Goal: Task Accomplishment & Management: Manage account settings

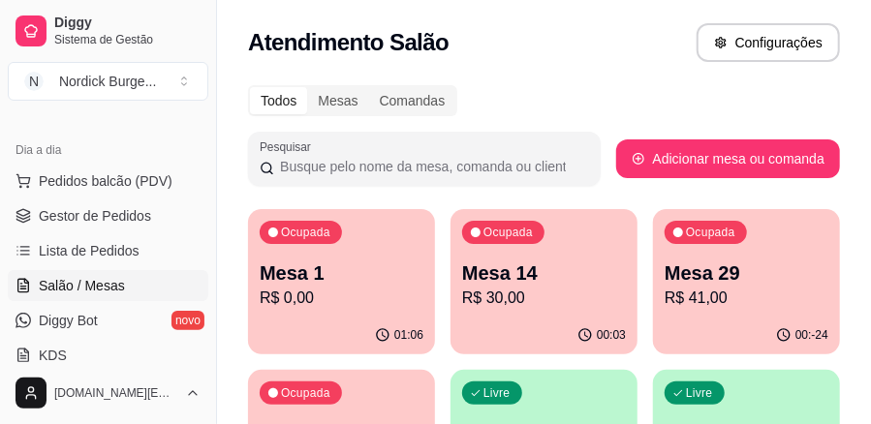
scroll to position [129, 0]
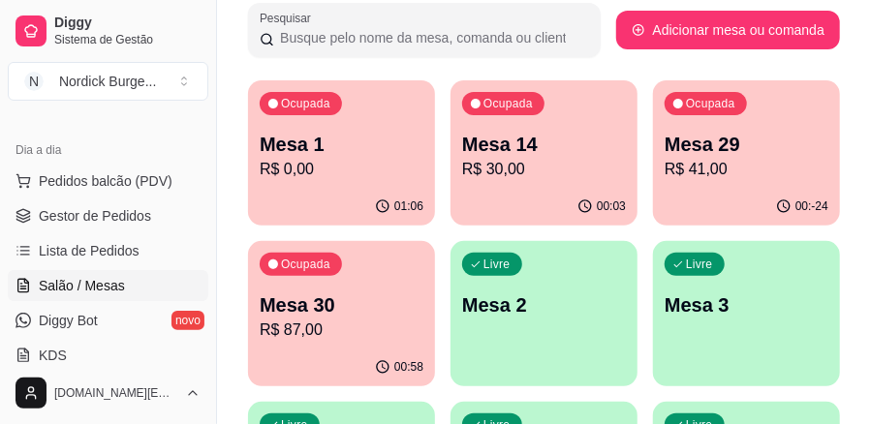
click at [734, 148] on p "Mesa 29" at bounding box center [747, 144] width 164 height 27
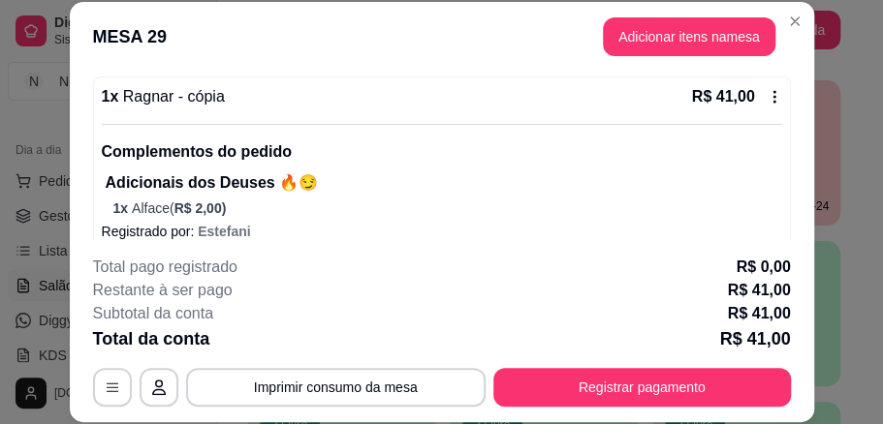
scroll to position [60, 0]
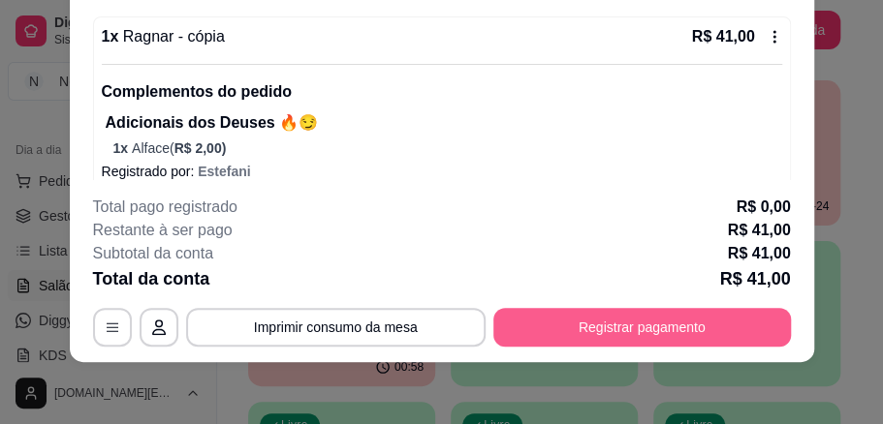
click at [550, 308] on button "Registrar pagamento" at bounding box center [641, 327] width 297 height 39
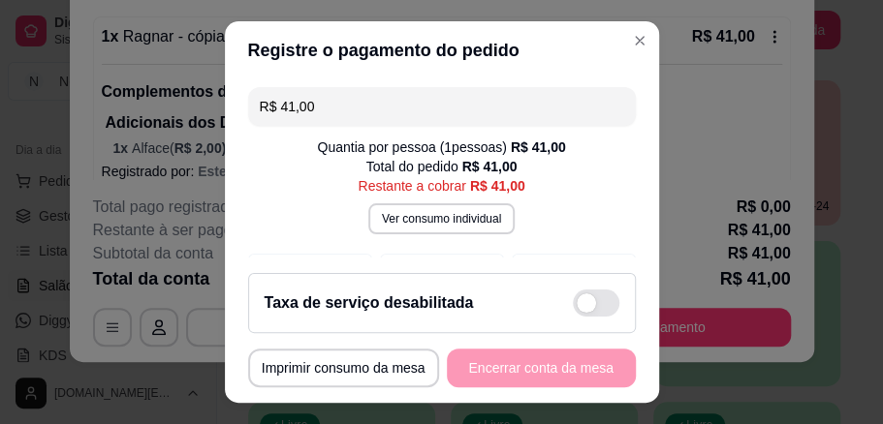
scroll to position [41, 0]
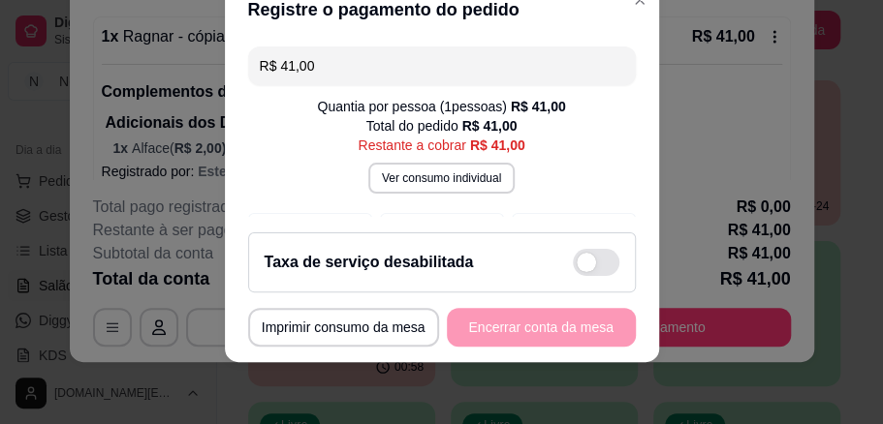
click at [457, 266] on div "Taxa de serviço desabilitada" at bounding box center [442, 262] width 355 height 27
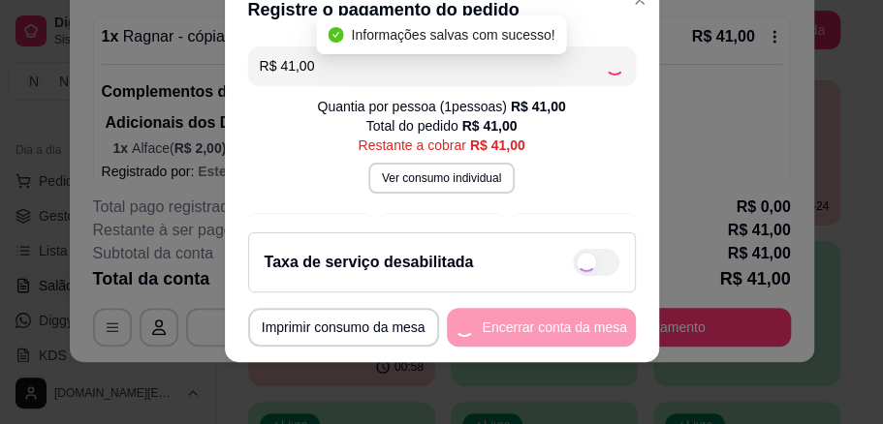
checkbox input "true"
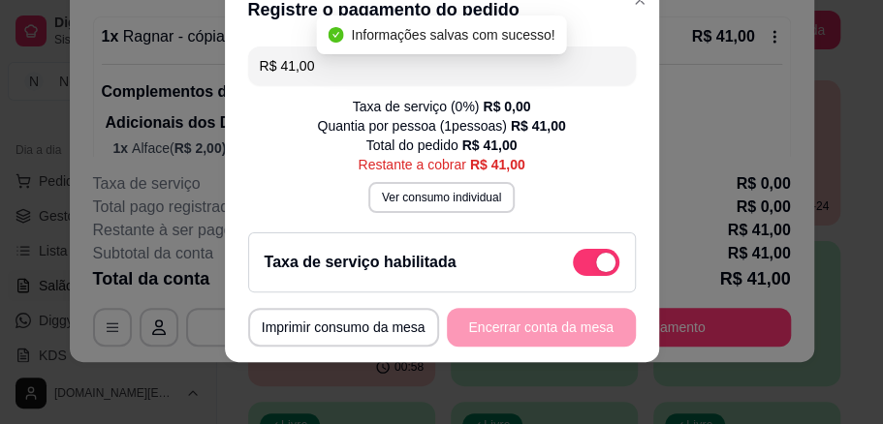
scroll to position [194, 0]
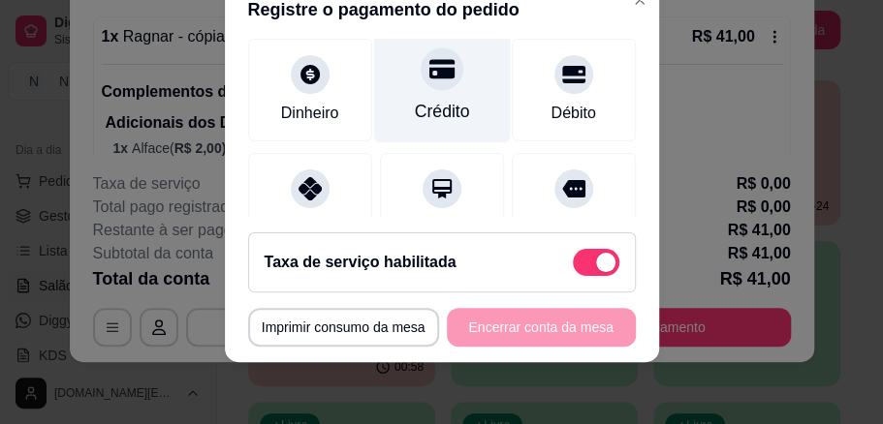
click at [421, 83] on div at bounding box center [442, 68] width 43 height 43
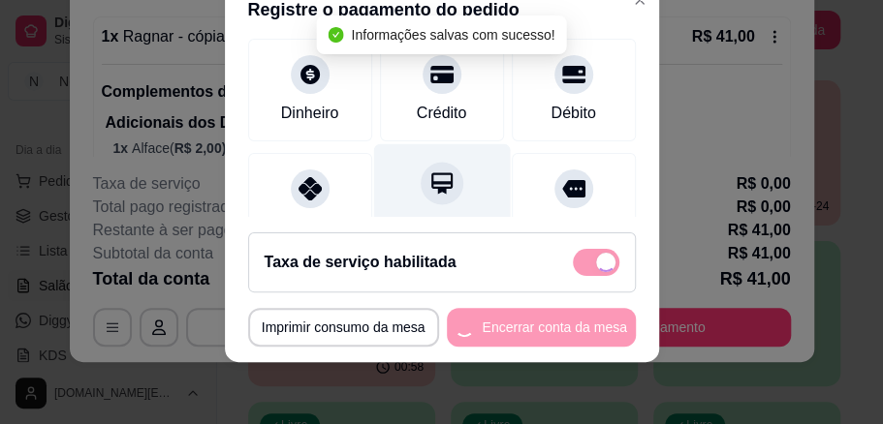
type input "R$ 0,00"
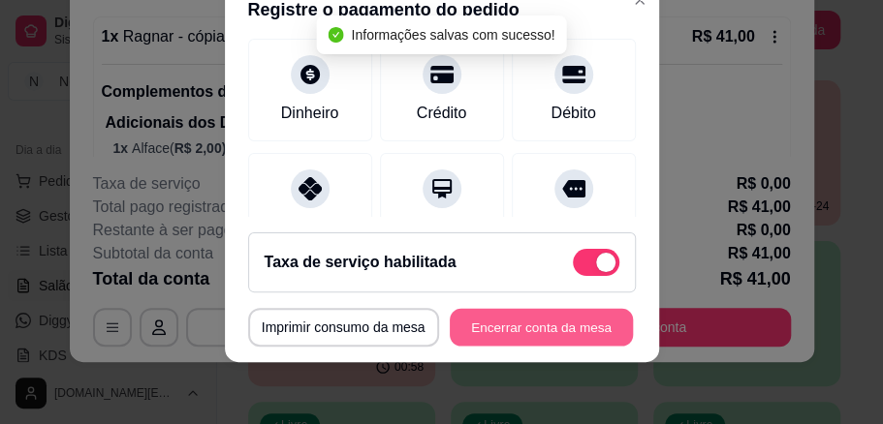
click at [567, 326] on button "Encerrar conta da mesa" at bounding box center [541, 328] width 183 height 38
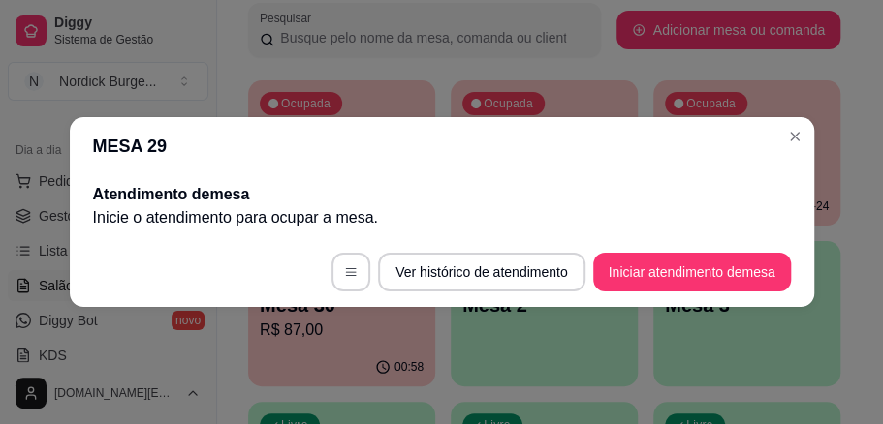
scroll to position [0, 0]
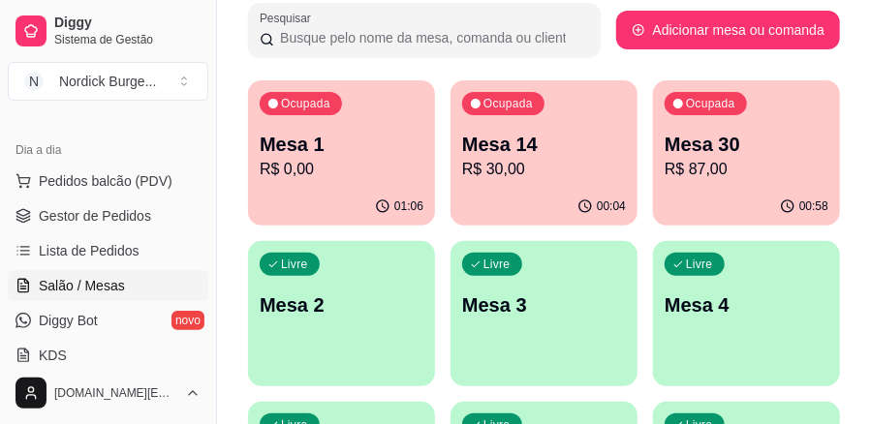
click at [684, 189] on div "00:58" at bounding box center [746, 207] width 187 height 38
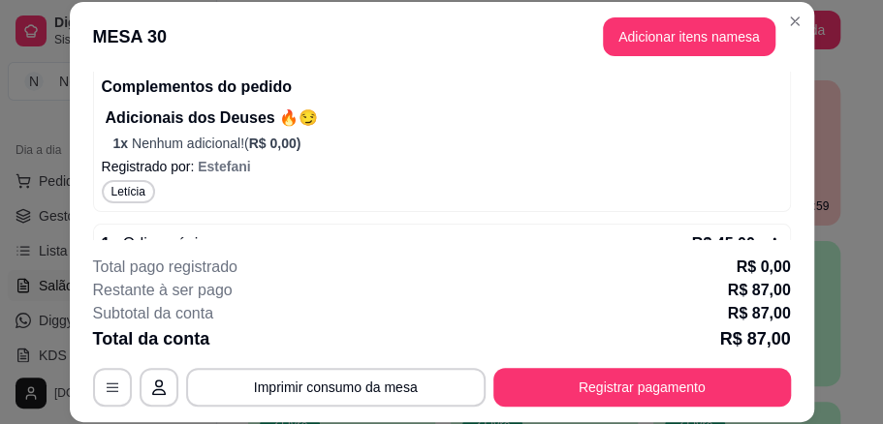
scroll to position [512, 0]
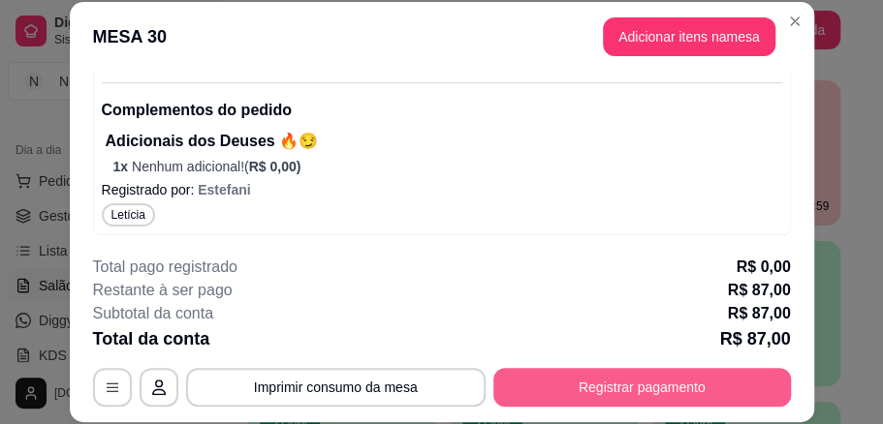
click at [578, 372] on button "Registrar pagamento" at bounding box center [641, 387] width 297 height 39
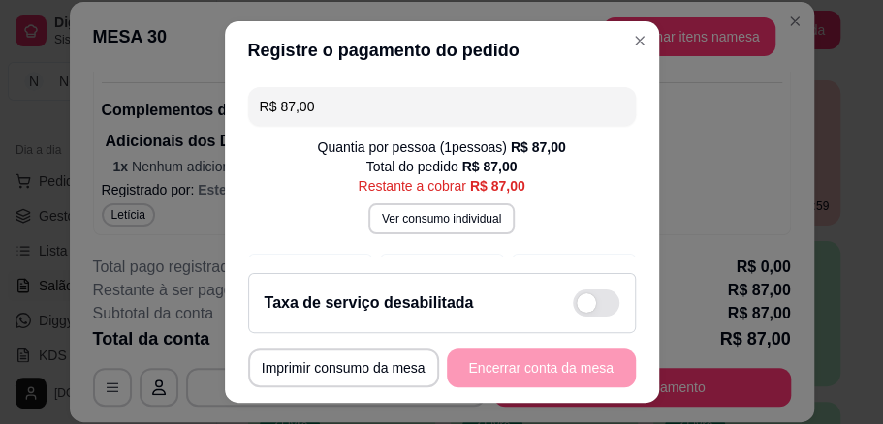
click at [538, 283] on div "Taxa de serviço desabilitada" at bounding box center [442, 303] width 388 height 60
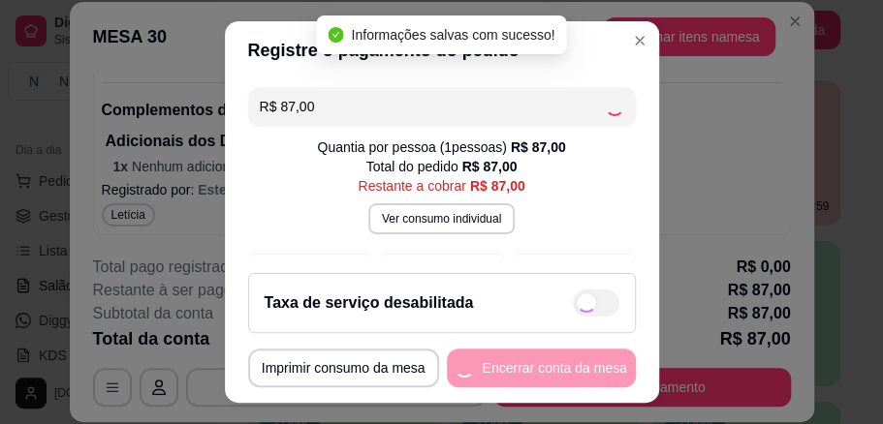
checkbox input "true"
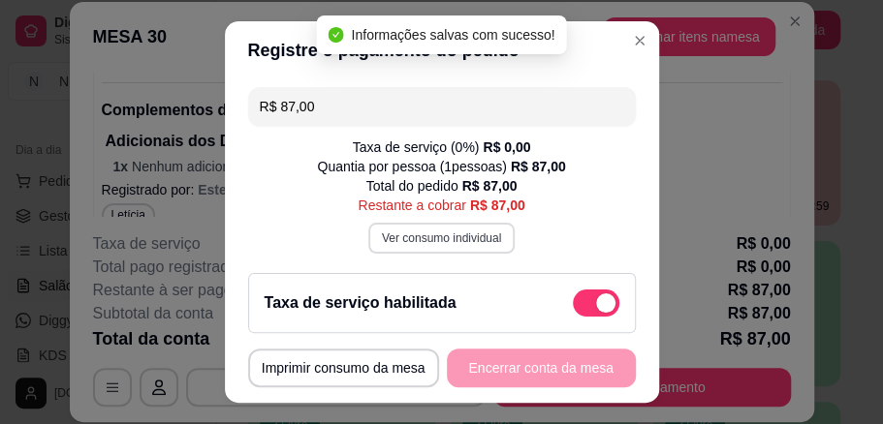
scroll to position [194, 0]
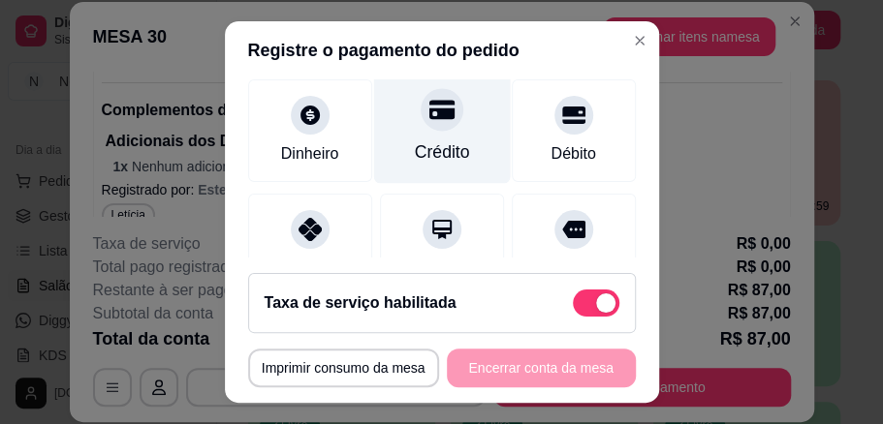
click at [417, 137] on div "Crédito" at bounding box center [441, 127] width 137 height 113
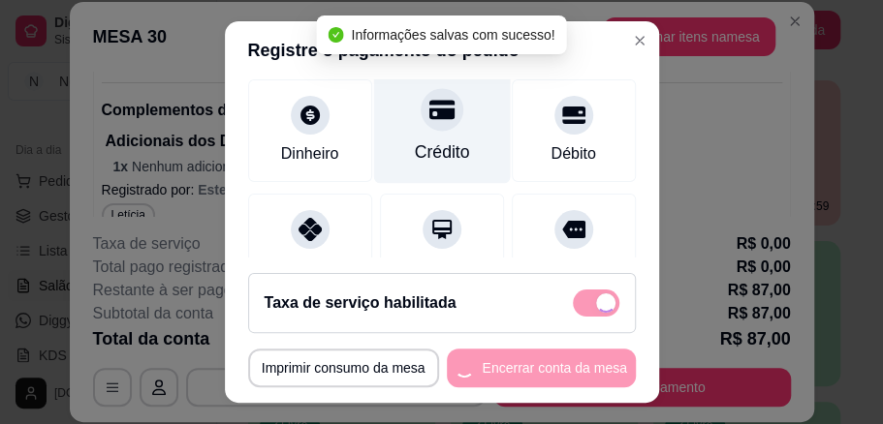
type input "R$ 0,00"
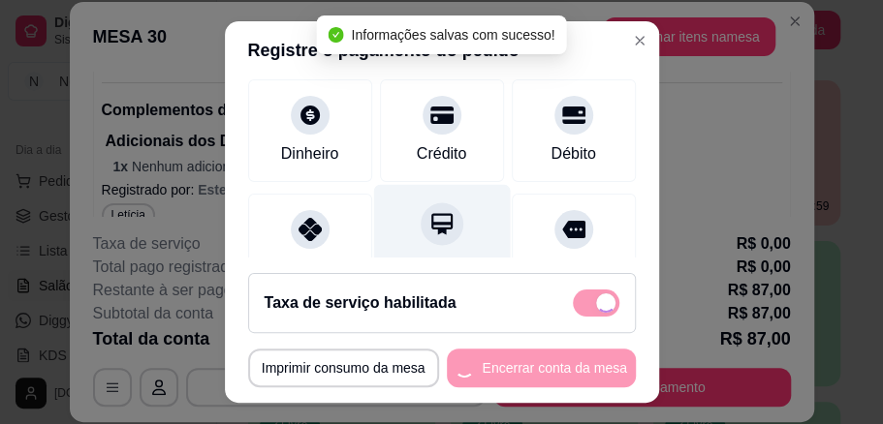
scroll to position [174, 0]
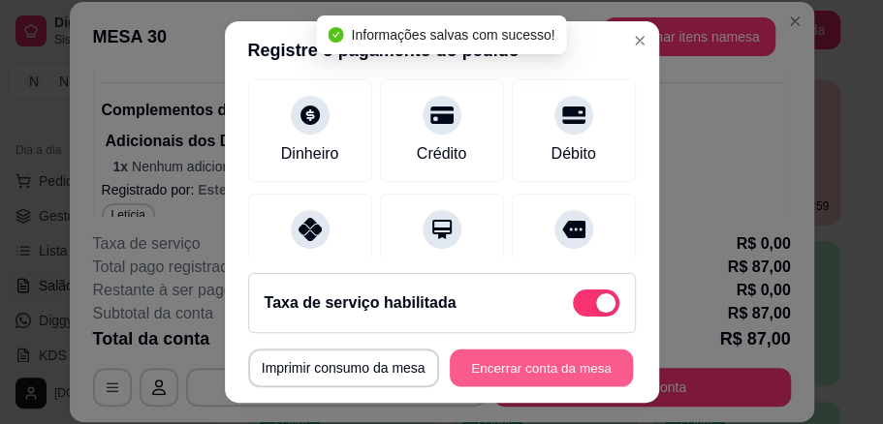
click at [522, 356] on button "Encerrar conta da mesa" at bounding box center [541, 369] width 183 height 38
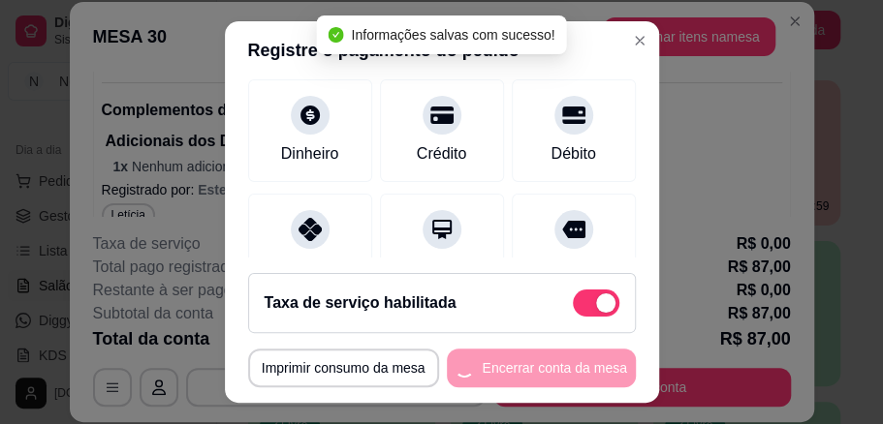
scroll to position [0, 0]
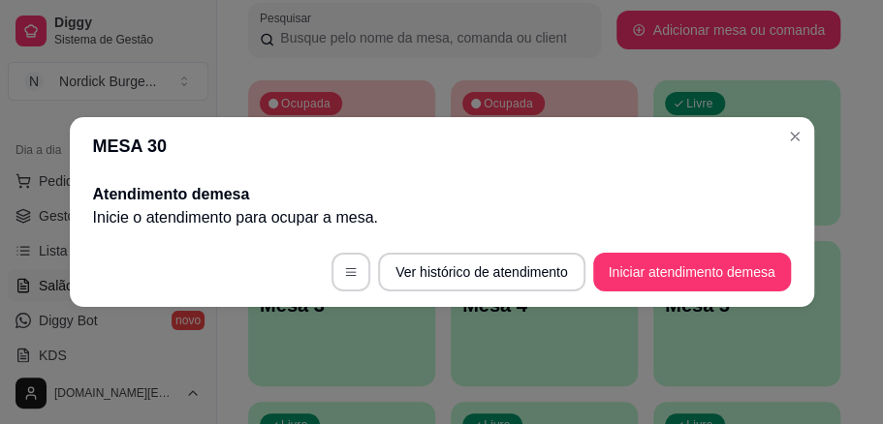
click at [809, 128] on header "MESA 30" at bounding box center [442, 146] width 744 height 58
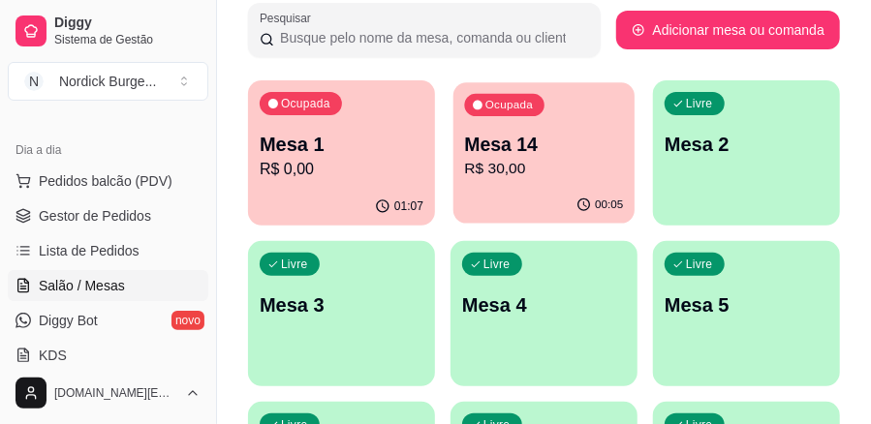
click at [529, 165] on p "R$ 30,00" at bounding box center [544, 169] width 159 height 22
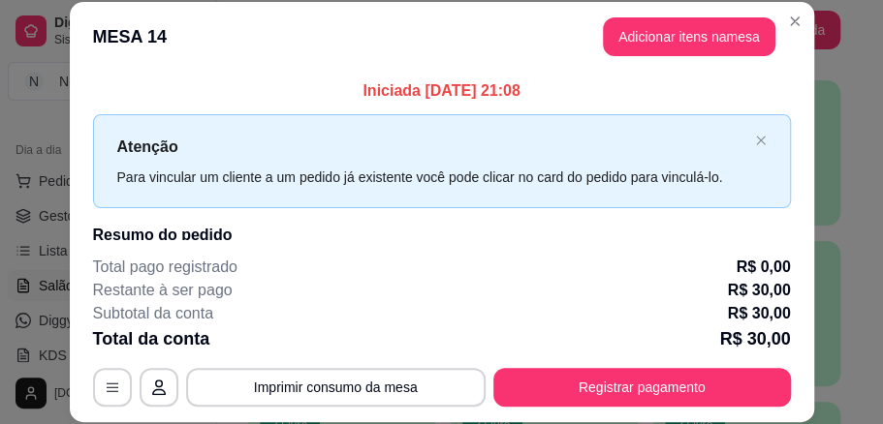
scroll to position [89, 0]
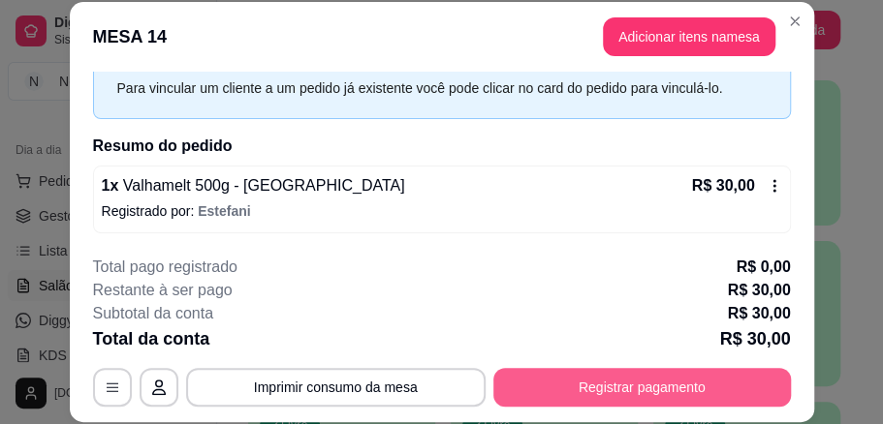
click at [505, 398] on button "Registrar pagamento" at bounding box center [641, 387] width 297 height 39
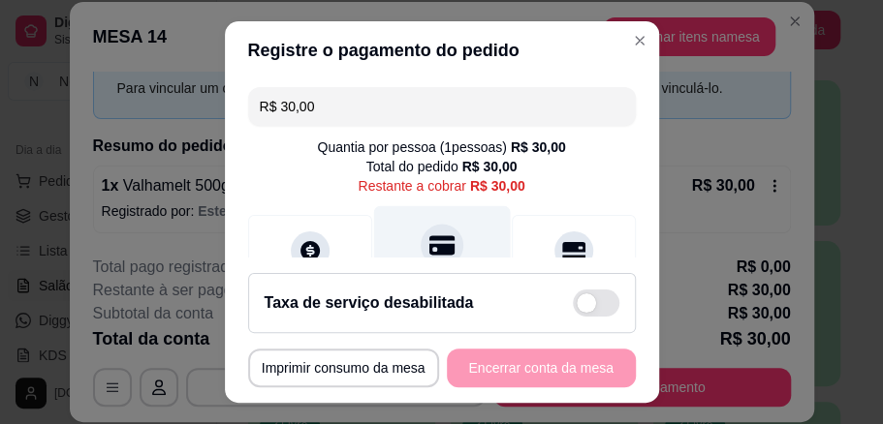
scroll to position [64, 0]
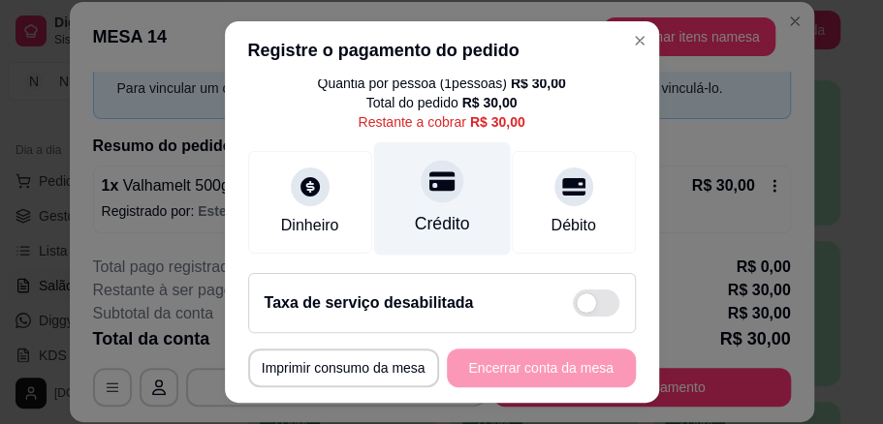
click at [411, 203] on div "Crédito" at bounding box center [441, 198] width 137 height 113
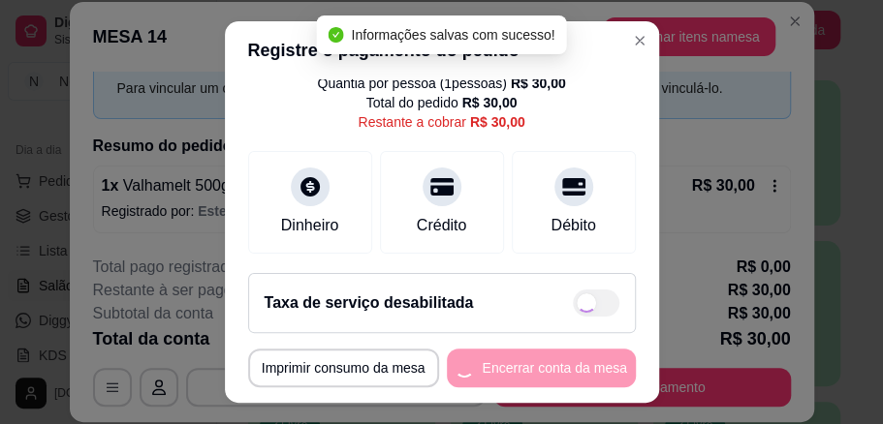
type input "R$ 0,00"
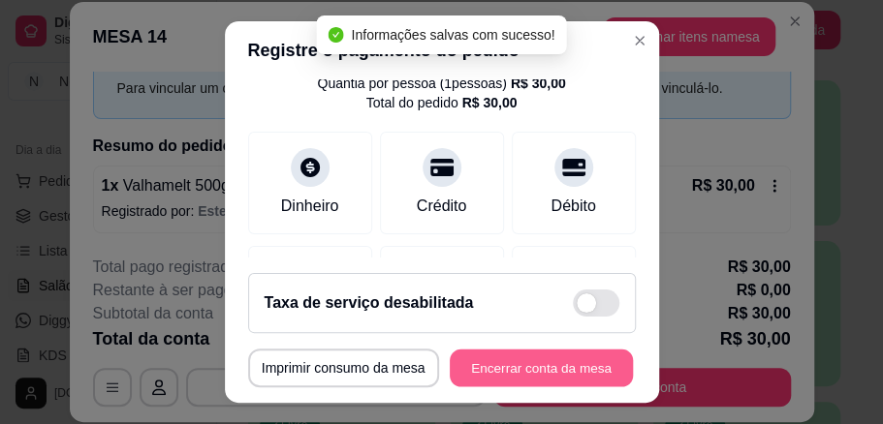
click at [583, 363] on button "Encerrar conta da mesa" at bounding box center [541, 369] width 183 height 38
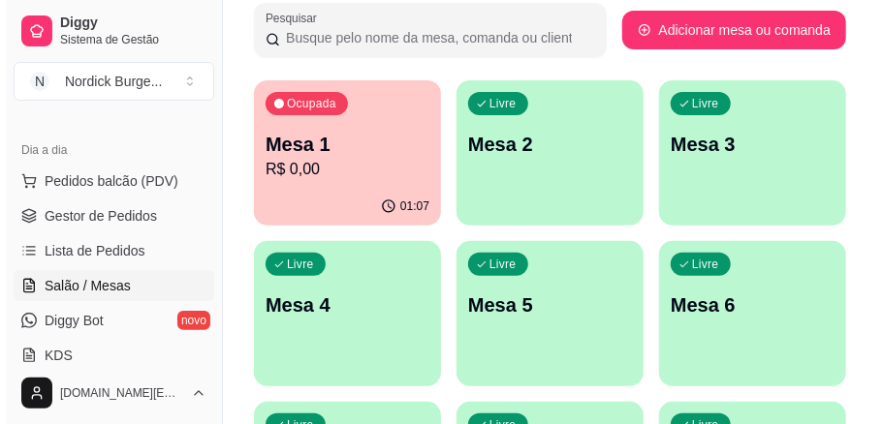
scroll to position [194, 0]
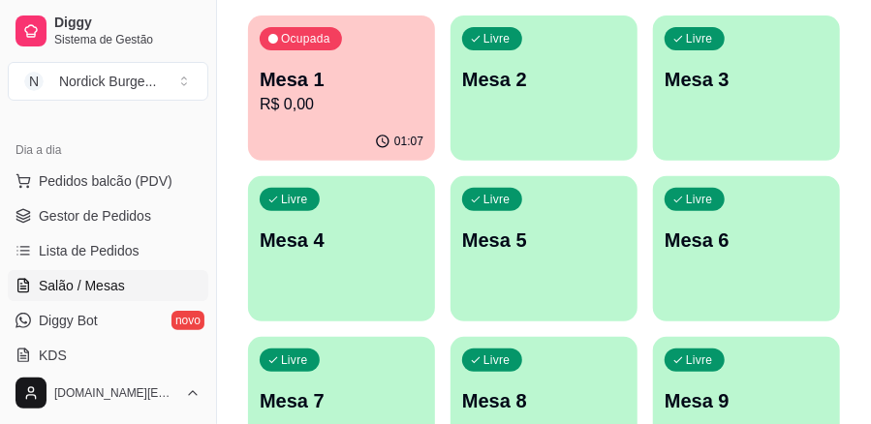
click at [294, 141] on div "01:07" at bounding box center [341, 142] width 187 height 38
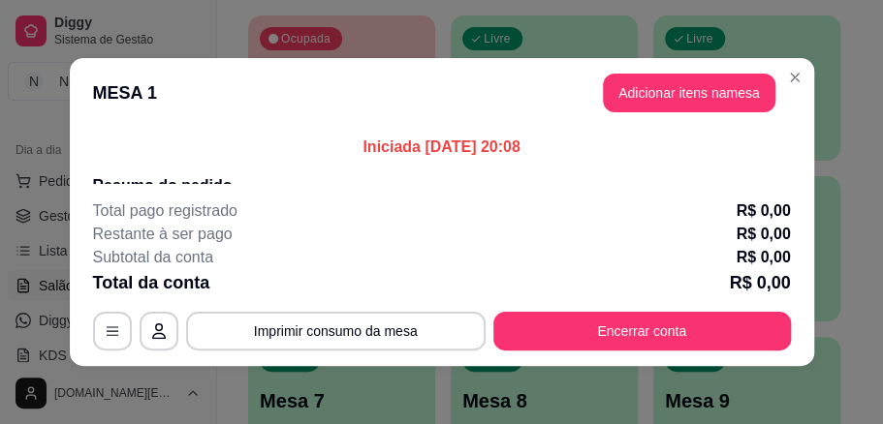
scroll to position [48, 0]
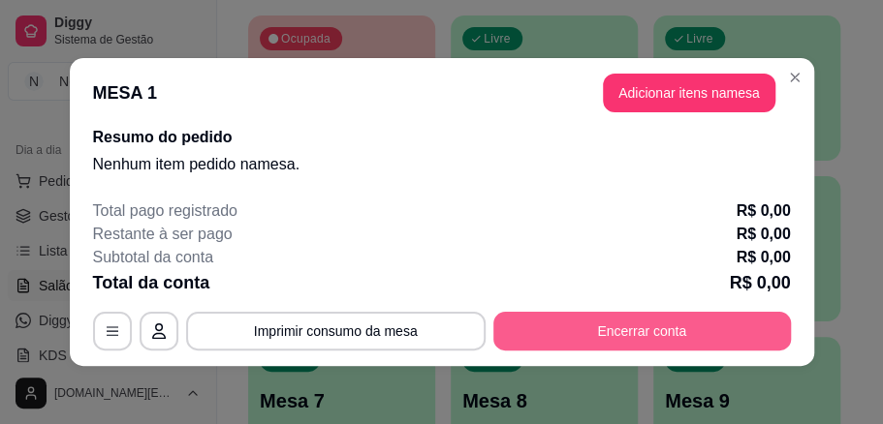
click at [685, 331] on button "Encerrar conta" at bounding box center [641, 331] width 297 height 39
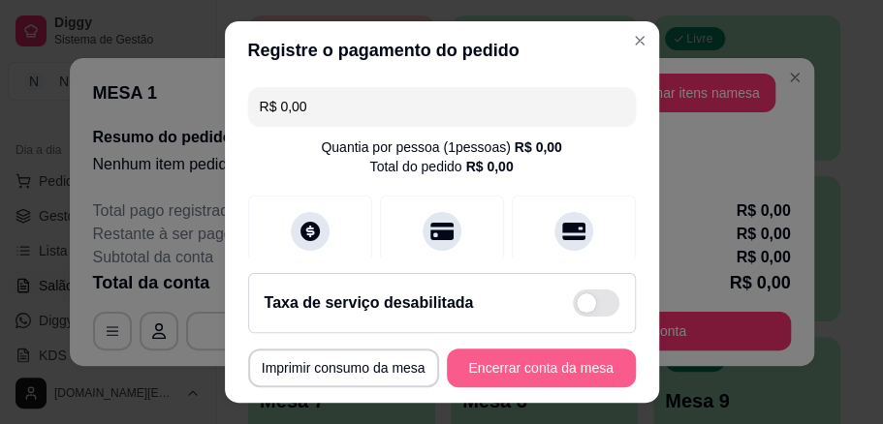
click at [531, 370] on button "Encerrar conta da mesa" at bounding box center [541, 368] width 189 height 39
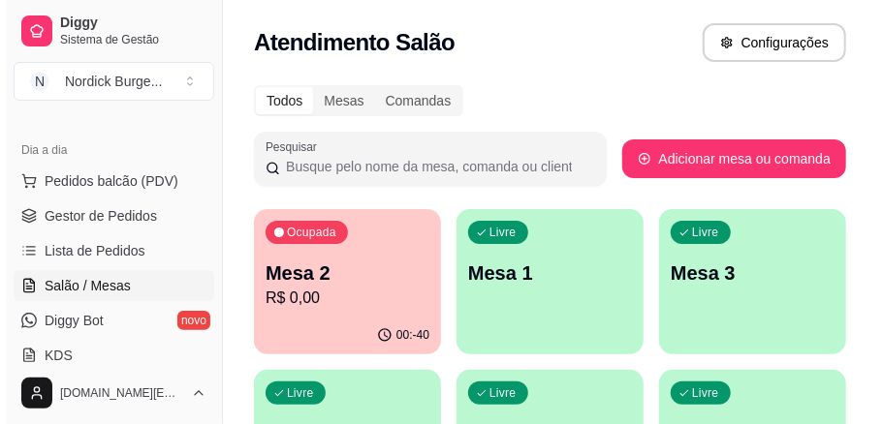
scroll to position [64, 0]
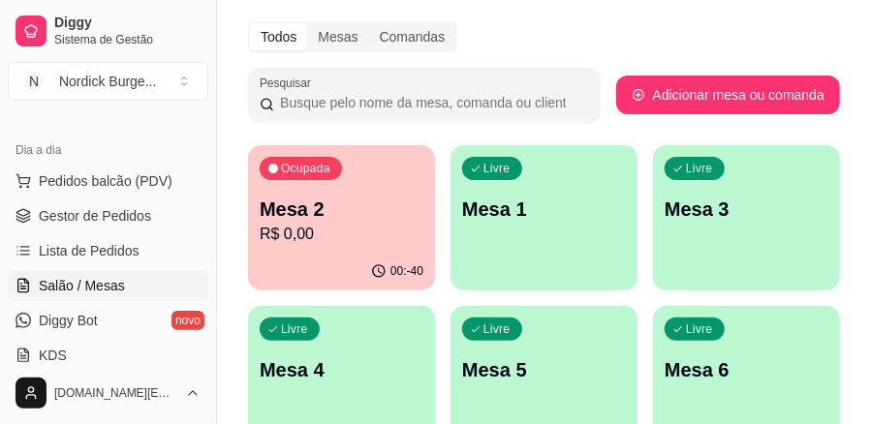
click at [359, 213] on p "Mesa 2" at bounding box center [342, 209] width 164 height 27
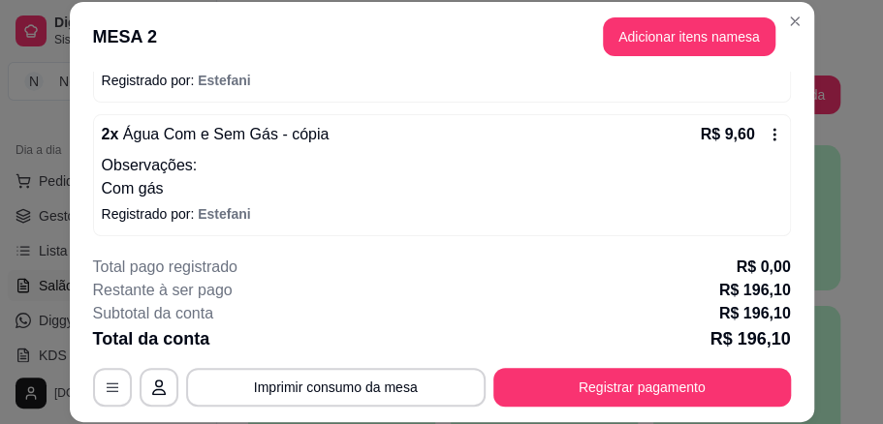
scroll to position [60, 0]
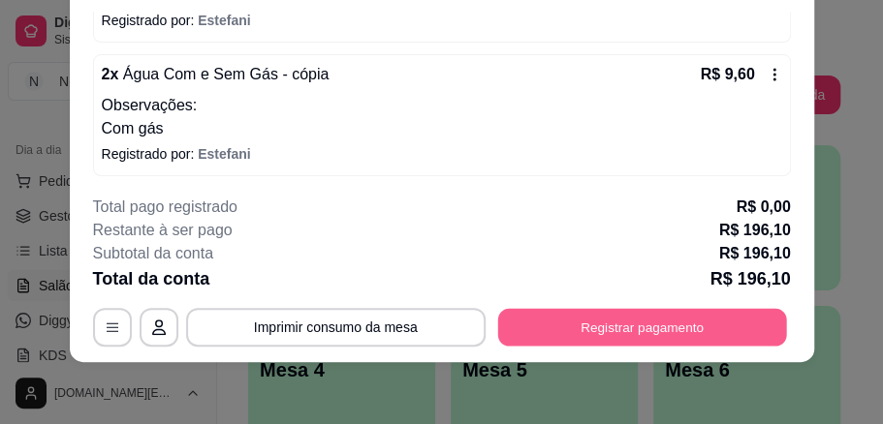
click at [715, 318] on button "Registrar pagamento" at bounding box center [641, 327] width 289 height 38
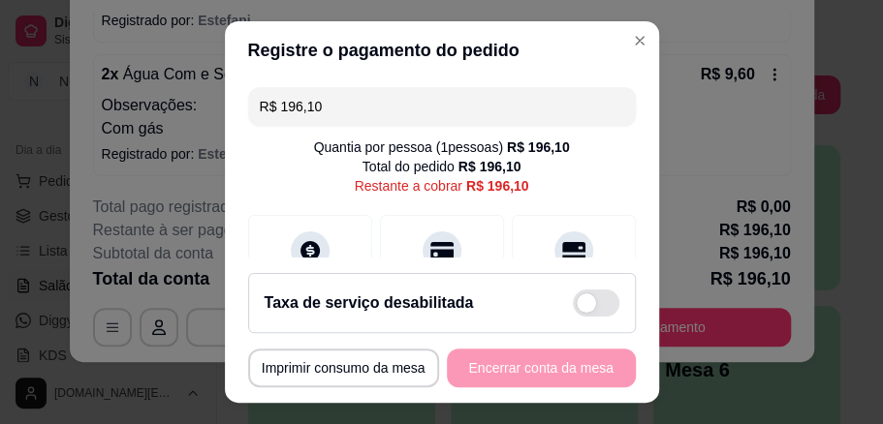
scroll to position [41, 0]
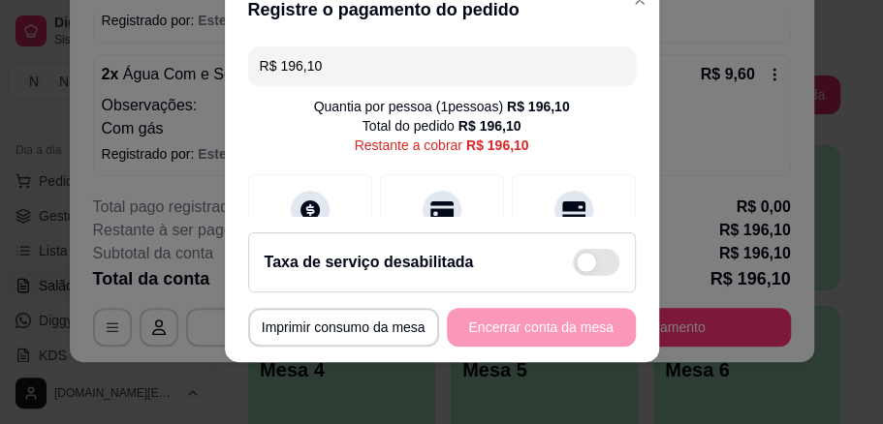
click at [504, 279] on div "Taxa de serviço desabilitada" at bounding box center [442, 263] width 388 height 60
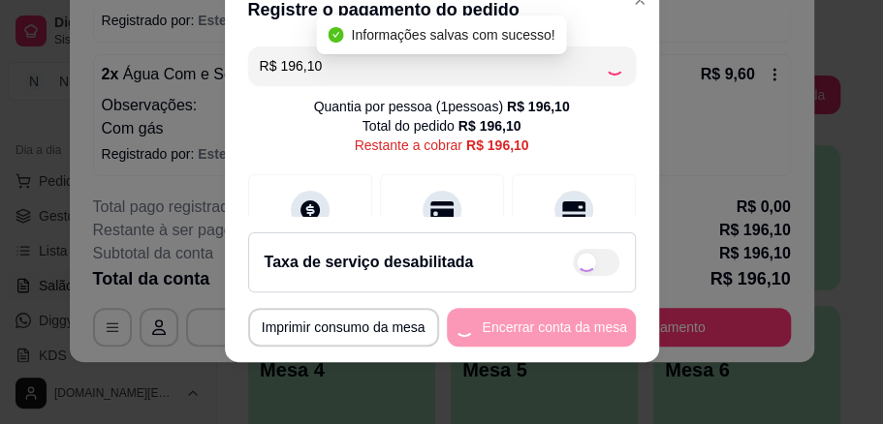
checkbox input "true"
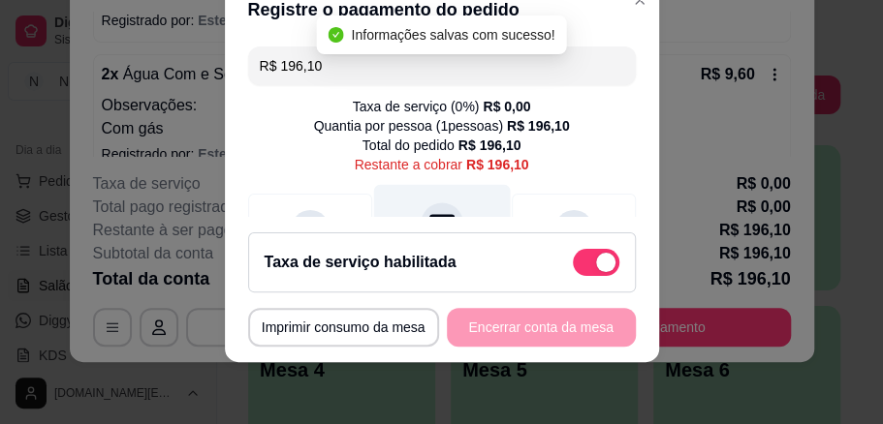
scroll to position [64, 0]
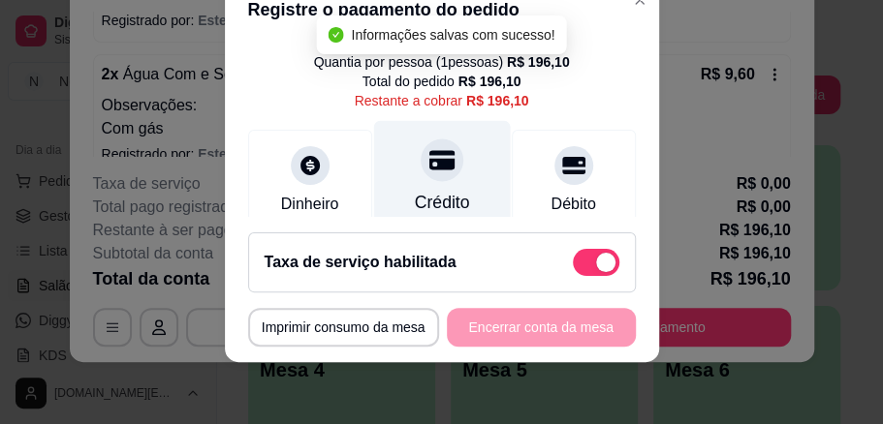
click at [431, 167] on icon at bounding box center [440, 159] width 25 height 19
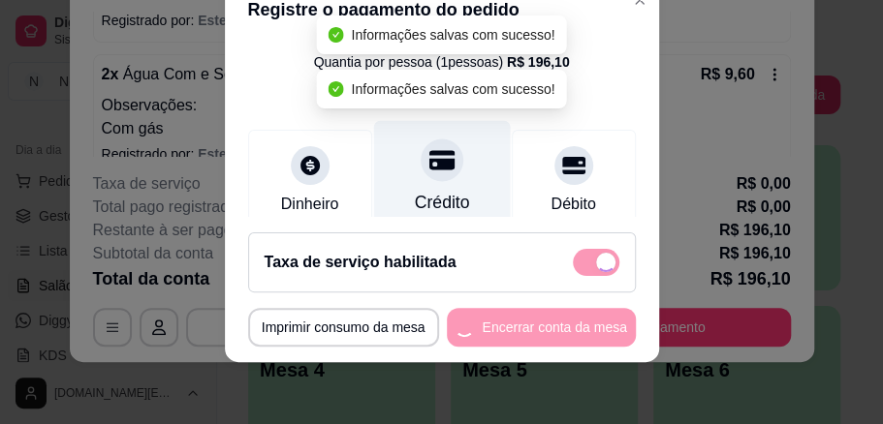
type input "R$ 0,00"
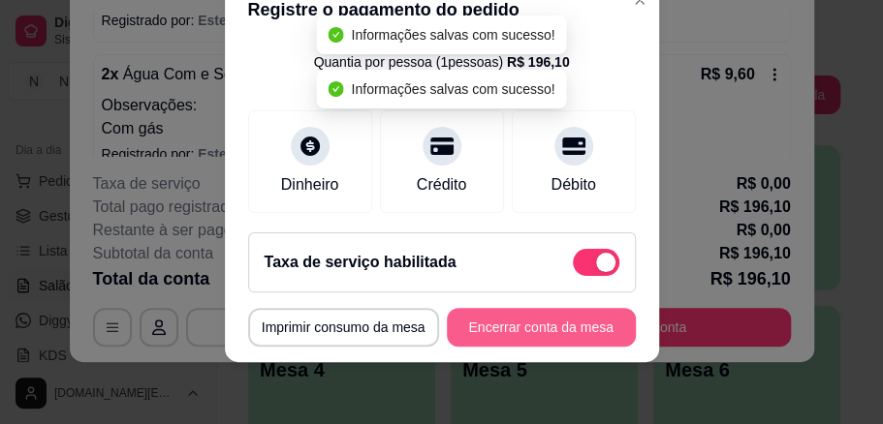
click at [492, 331] on button "Encerrar conta da mesa" at bounding box center [541, 327] width 189 height 39
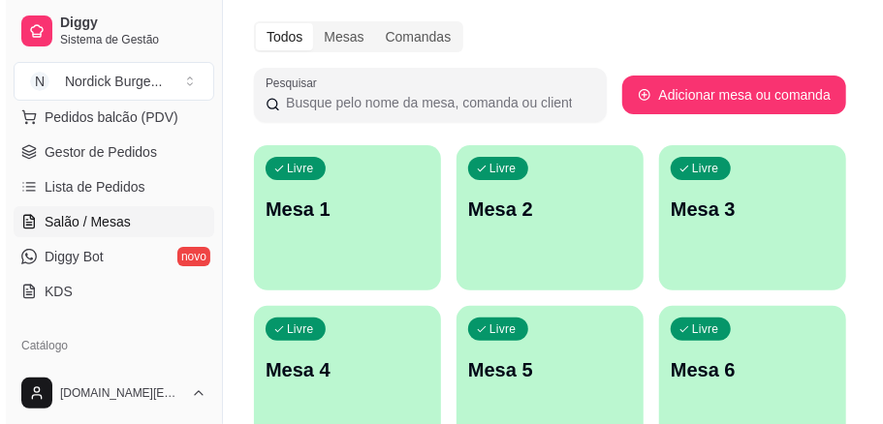
scroll to position [0, 0]
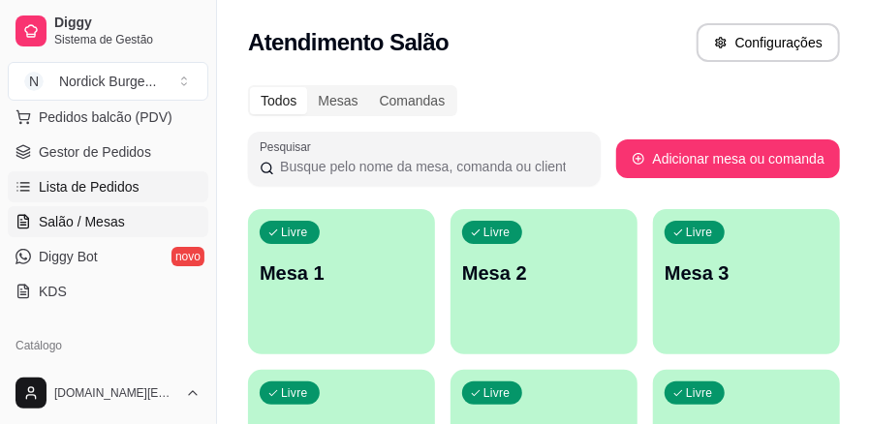
click at [56, 177] on span "Lista de Pedidos" at bounding box center [89, 186] width 101 height 19
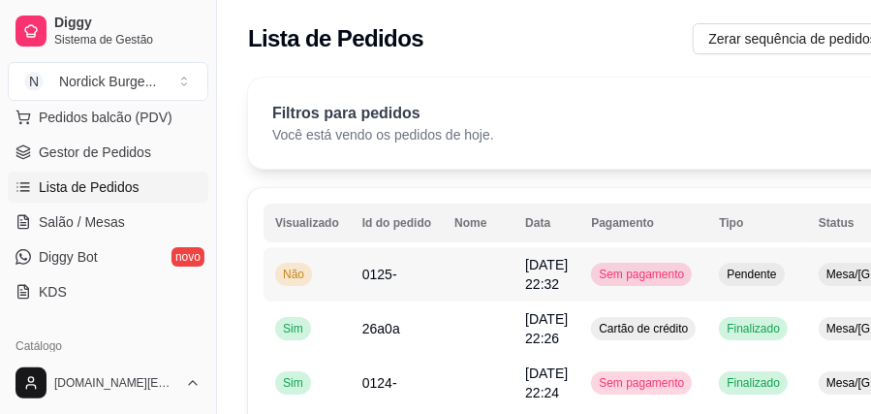
click at [446, 259] on td at bounding box center [478, 274] width 71 height 54
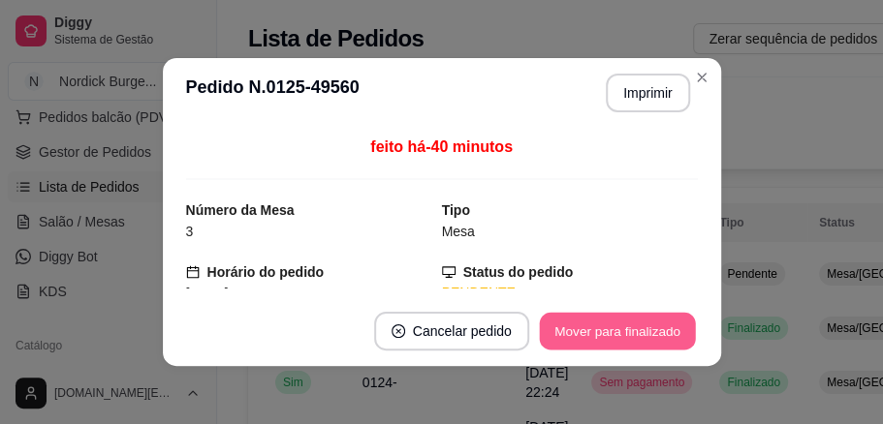
click at [570, 326] on button "Mover para finalizado" at bounding box center [617, 332] width 156 height 38
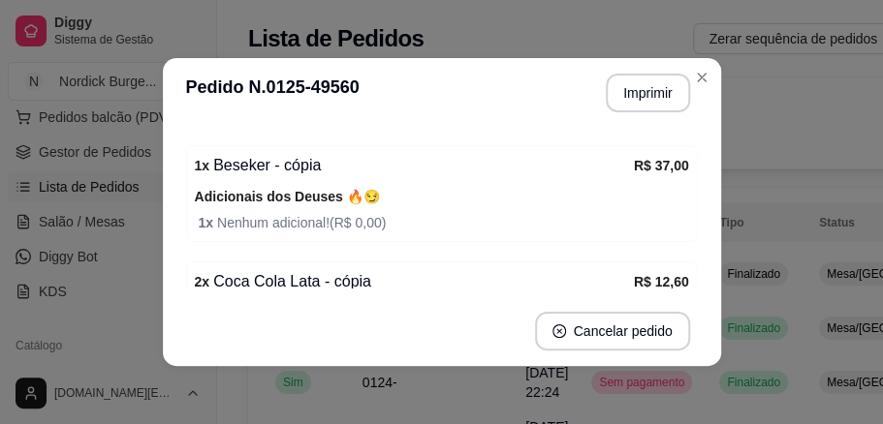
scroll to position [459, 0]
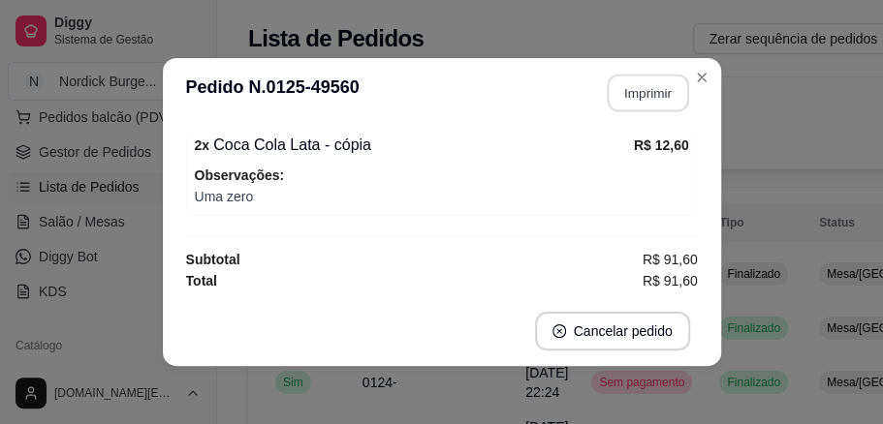
click at [628, 82] on button "Imprimir" at bounding box center [647, 94] width 81 height 38
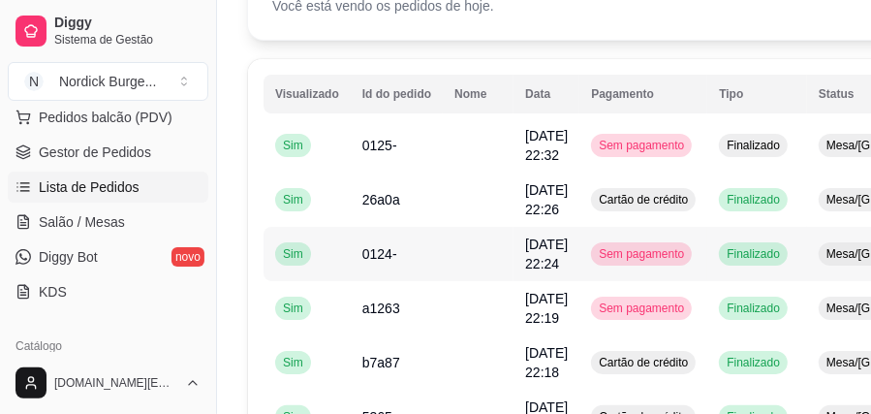
scroll to position [64, 0]
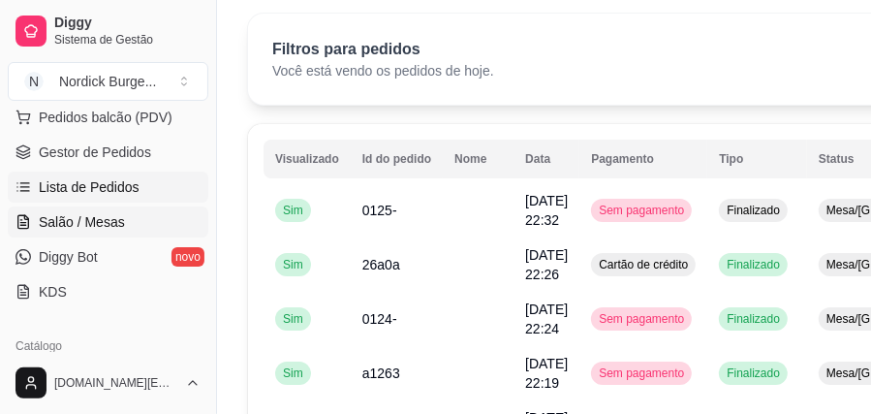
click at [29, 215] on icon at bounding box center [24, 222] width 16 height 16
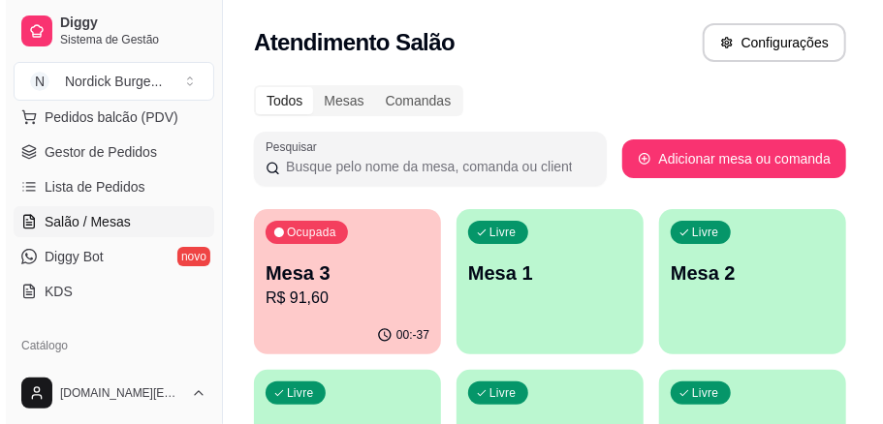
scroll to position [64, 0]
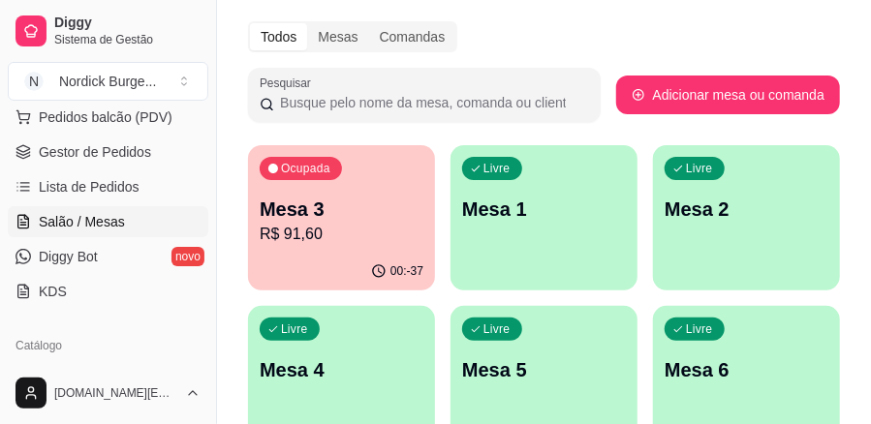
click at [353, 369] on p "Mesa 4" at bounding box center [342, 370] width 164 height 27
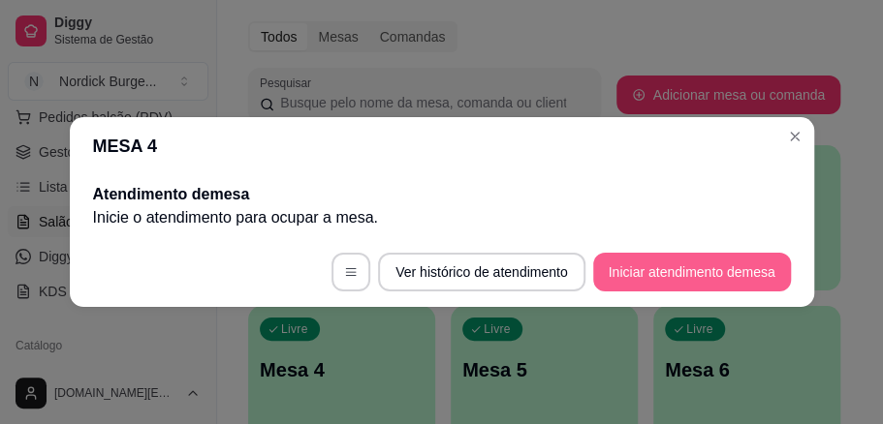
click at [633, 268] on button "Iniciar atendimento de mesa" at bounding box center [692, 272] width 198 height 39
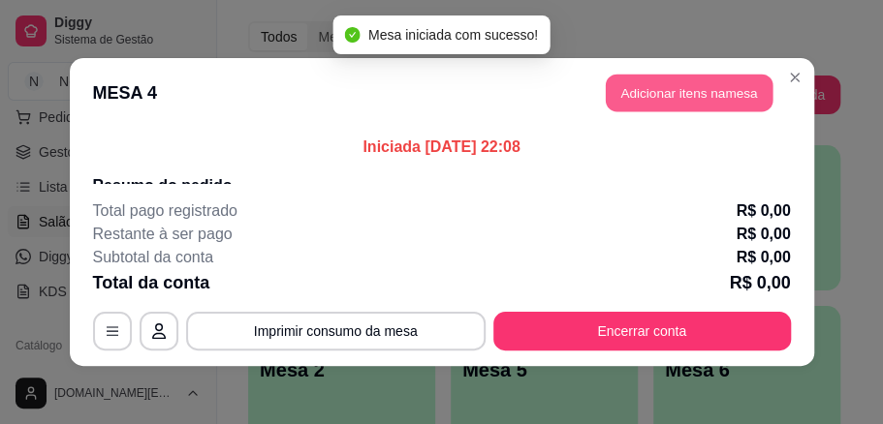
click at [610, 97] on button "Adicionar itens na mesa" at bounding box center [689, 94] width 167 height 38
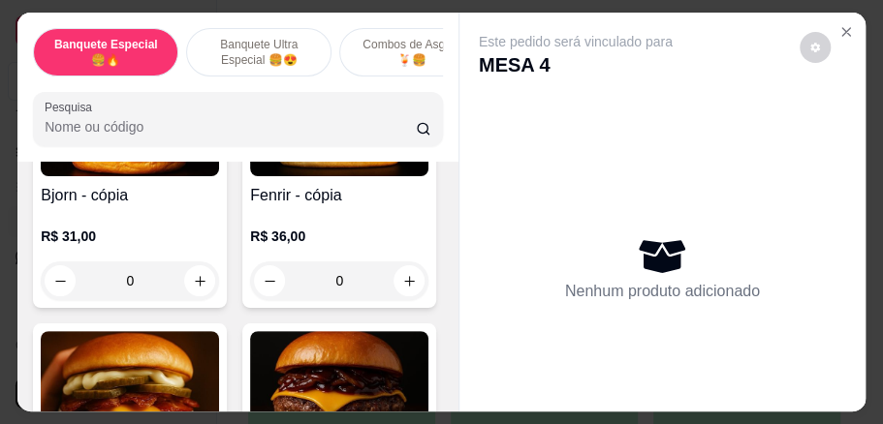
scroll to position [452, 0]
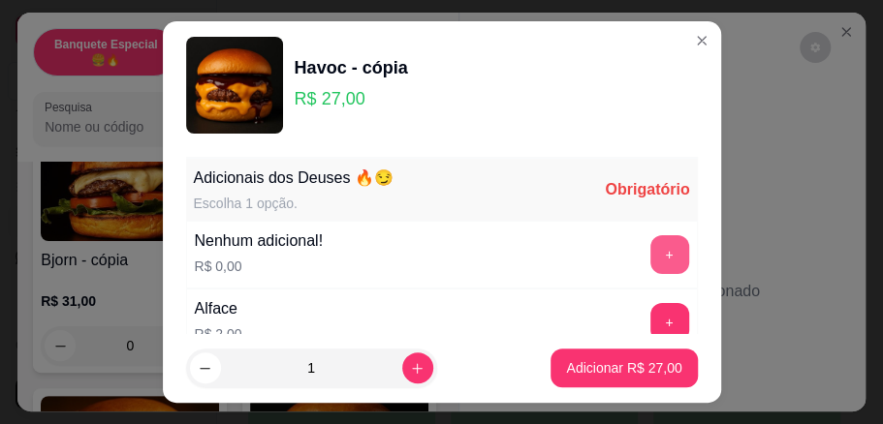
click at [650, 250] on button "+" at bounding box center [669, 254] width 39 height 39
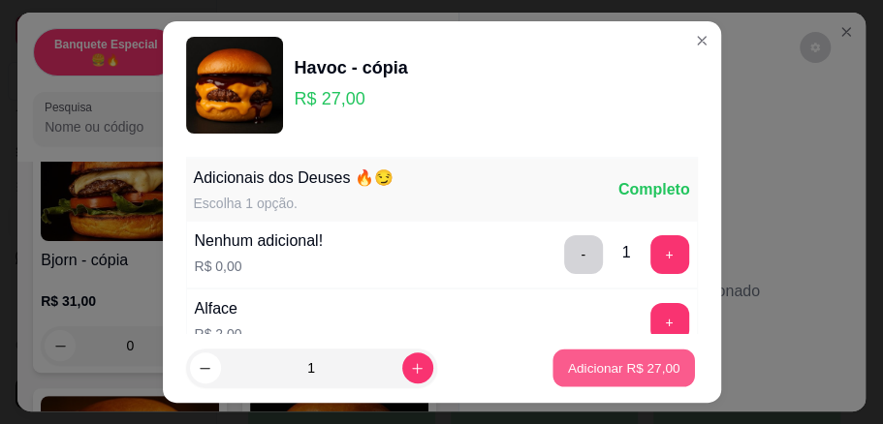
click at [607, 369] on p "Adicionar R$ 27,00" at bounding box center [624, 368] width 112 height 18
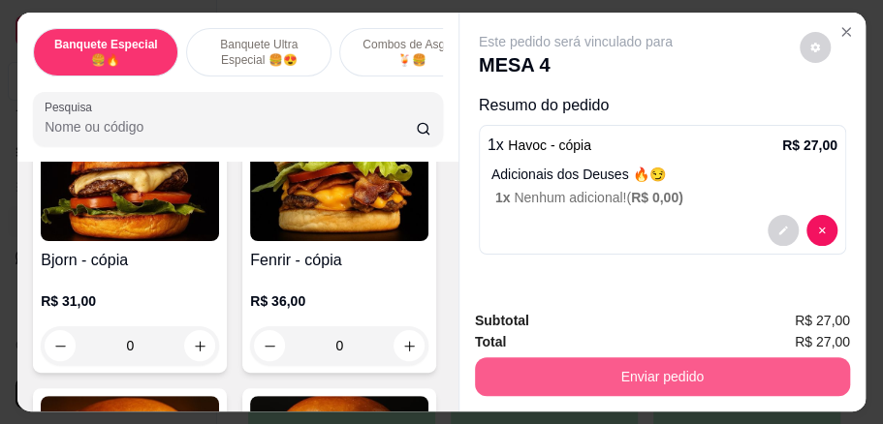
click at [638, 374] on button "Enviar pedido" at bounding box center [662, 377] width 375 height 39
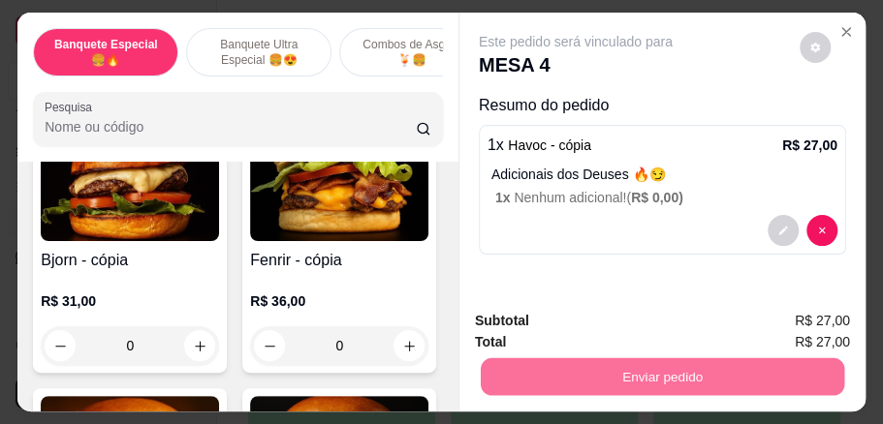
click at [769, 324] on button "Sim, quero registrar" at bounding box center [780, 324] width 144 height 37
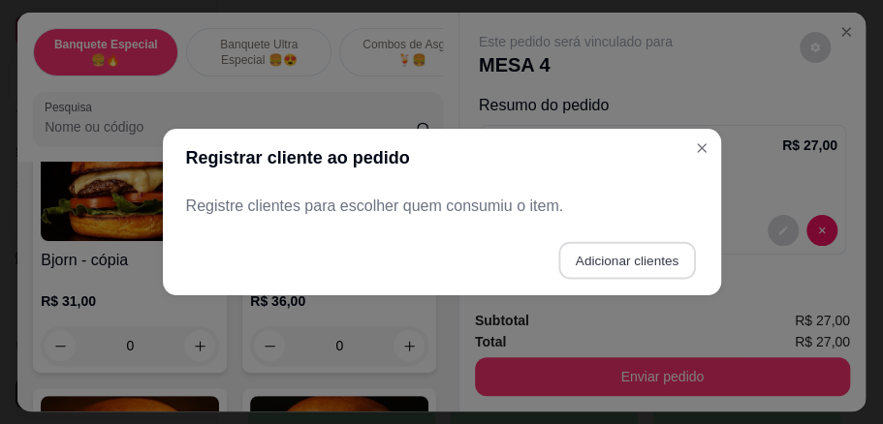
click at [668, 271] on button "Adicionar clientes" at bounding box center [626, 261] width 137 height 38
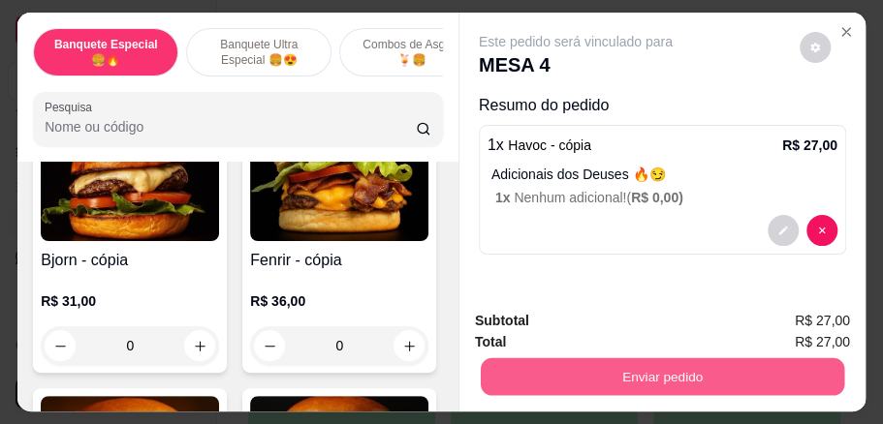
click at [709, 372] on button "Enviar pedido" at bounding box center [662, 377] width 363 height 38
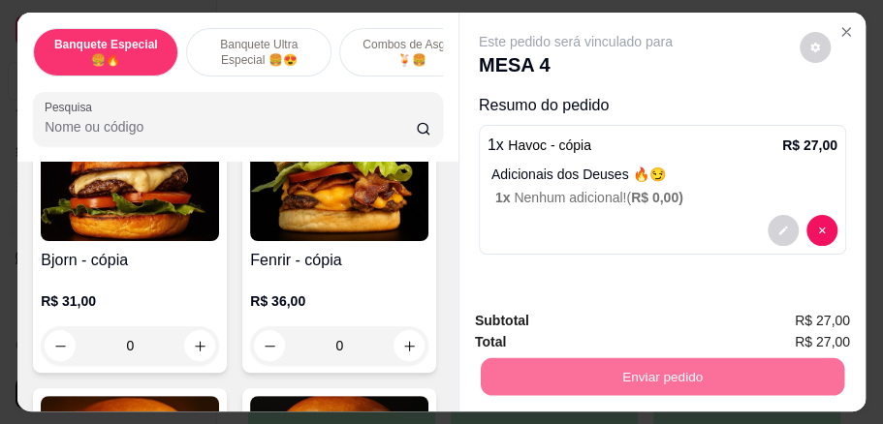
click at [643, 312] on button "Não registrar e enviar pedido" at bounding box center [597, 324] width 202 height 37
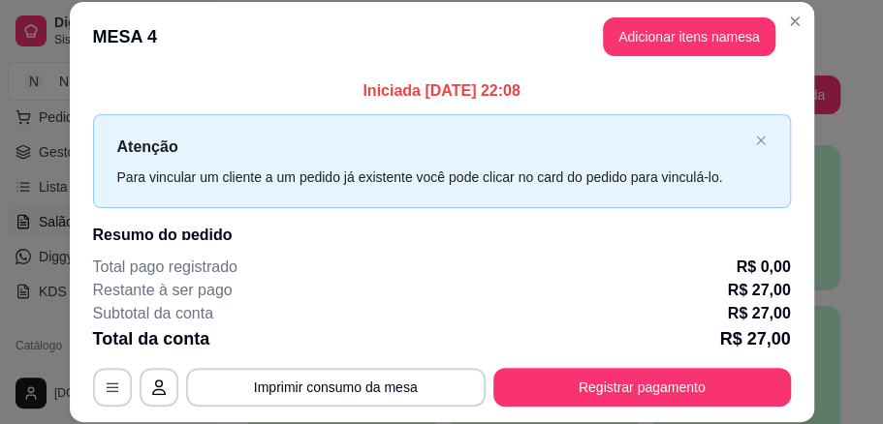
scroll to position [60, 0]
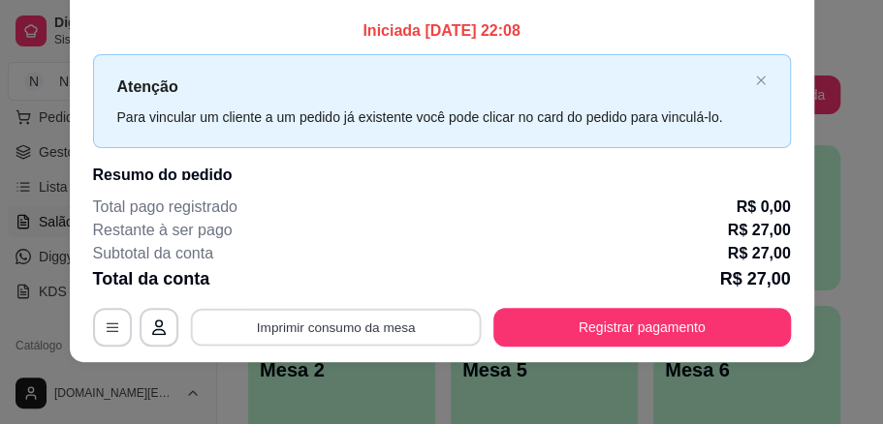
click at [370, 326] on button "Imprimir consumo da mesa" at bounding box center [335, 327] width 291 height 38
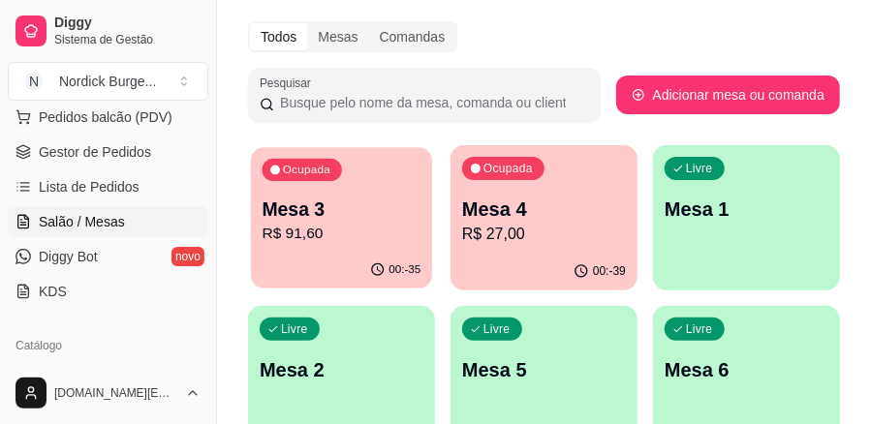
click at [413, 176] on div "Ocupada Mesa 3 R$ 91,60" at bounding box center [341, 199] width 181 height 105
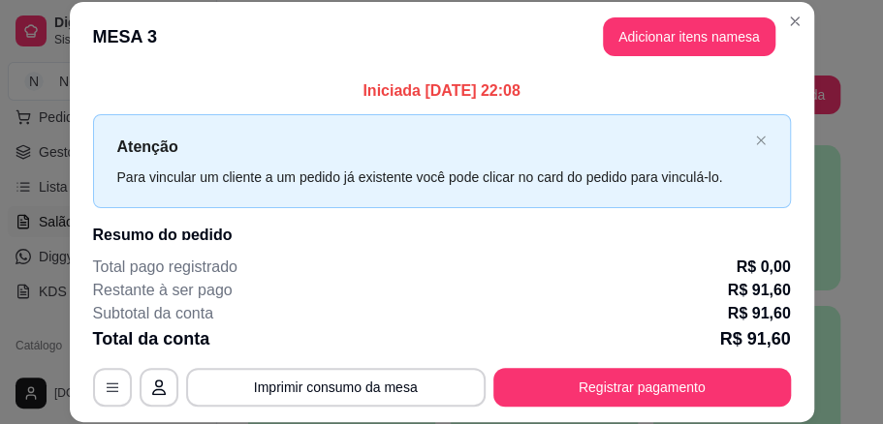
scroll to position [194, 0]
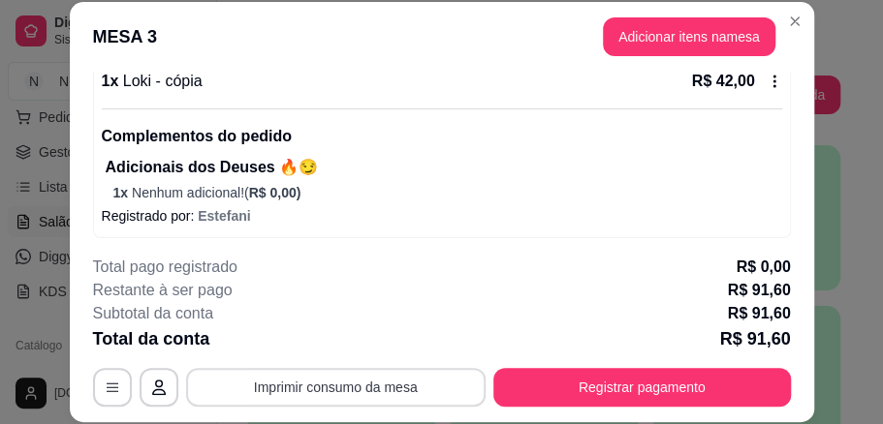
click at [326, 377] on button "Imprimir consumo da mesa" at bounding box center [335, 387] width 299 height 39
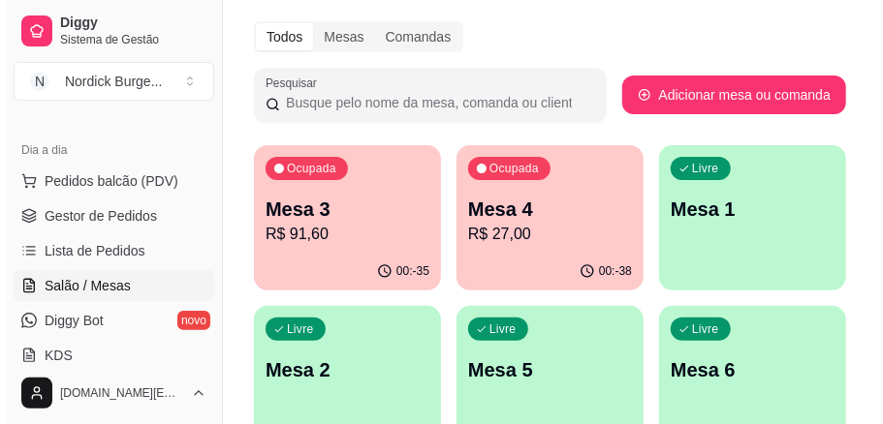
scroll to position [129, 0]
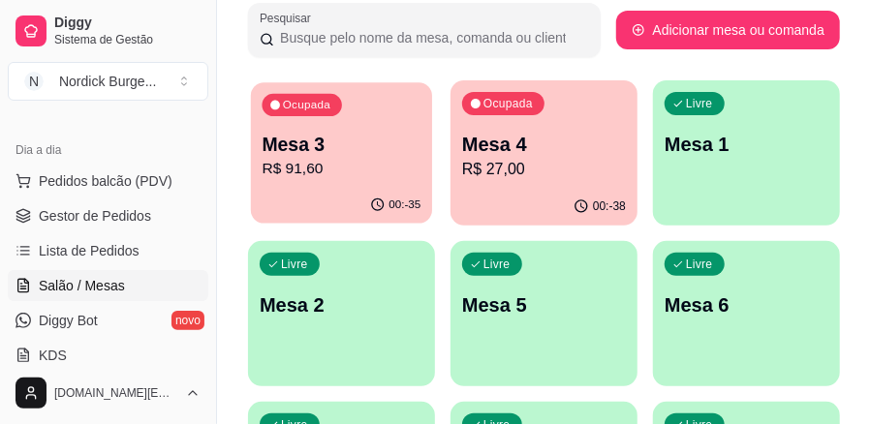
click at [340, 169] on p "R$ 91,60" at bounding box center [342, 169] width 159 height 22
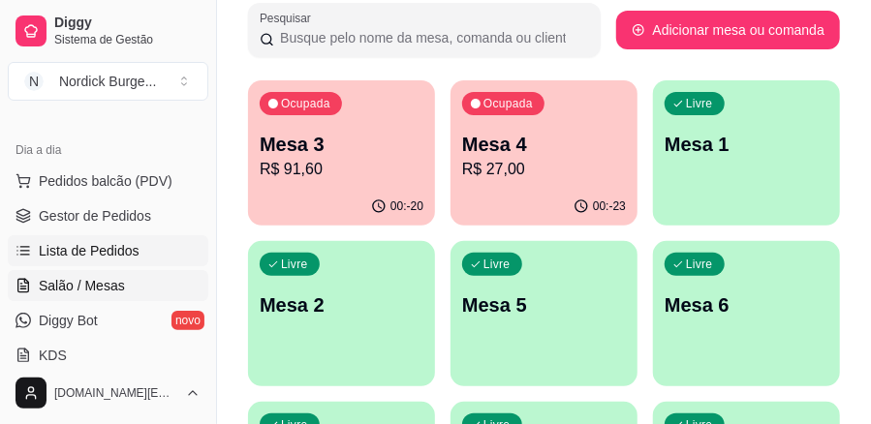
click at [67, 255] on span "Lista de Pedidos" at bounding box center [89, 250] width 101 height 19
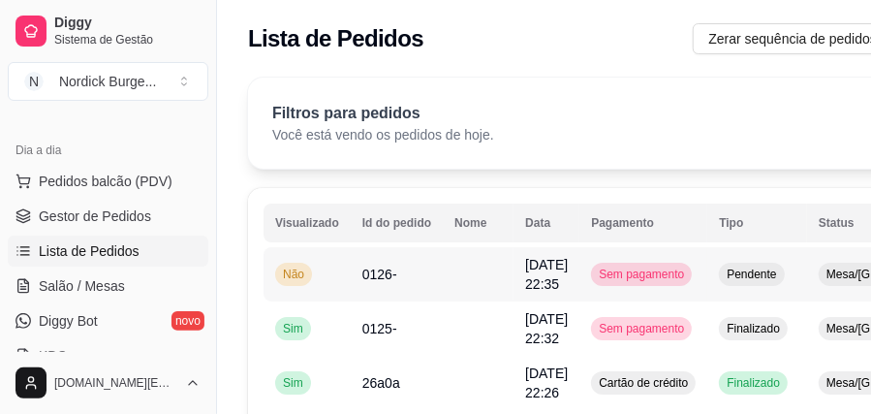
click at [388, 290] on td "0126-" at bounding box center [397, 274] width 92 height 54
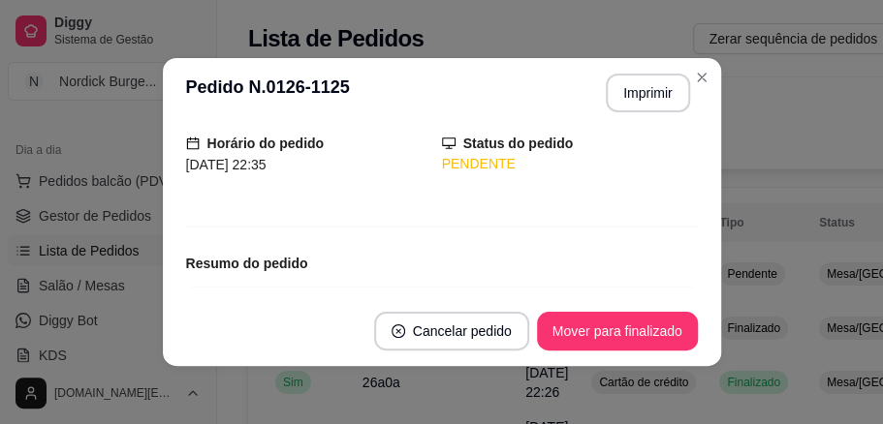
scroll to position [194, 0]
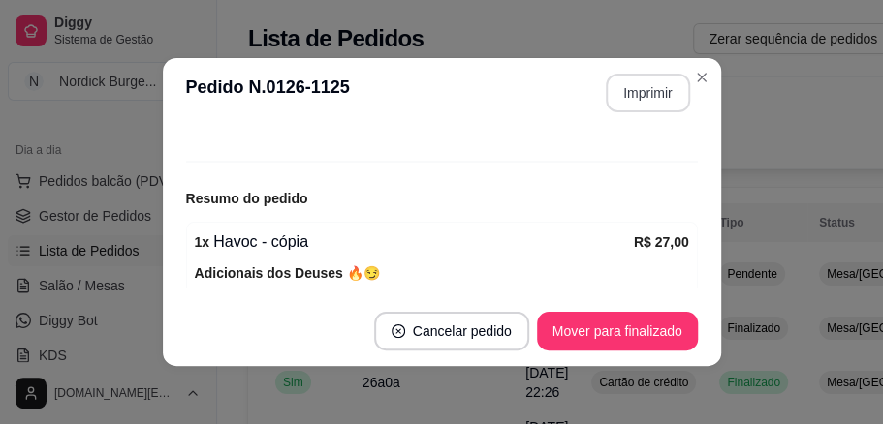
click at [639, 94] on button "Imprimir" at bounding box center [648, 93] width 84 height 39
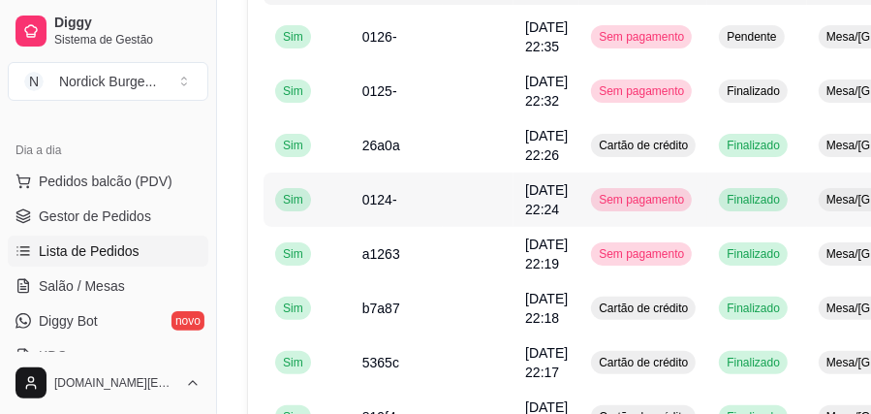
scroll to position [0, 0]
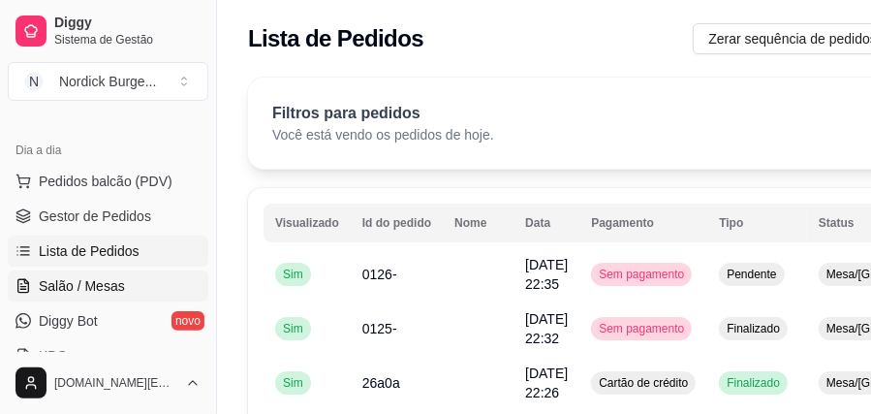
click at [95, 283] on span "Salão / Mesas" at bounding box center [82, 285] width 86 height 19
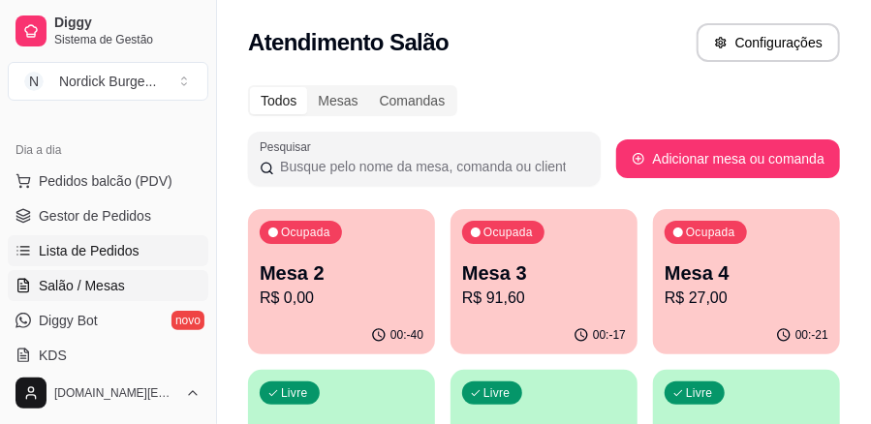
click at [91, 254] on span "Lista de Pedidos" at bounding box center [89, 250] width 101 height 19
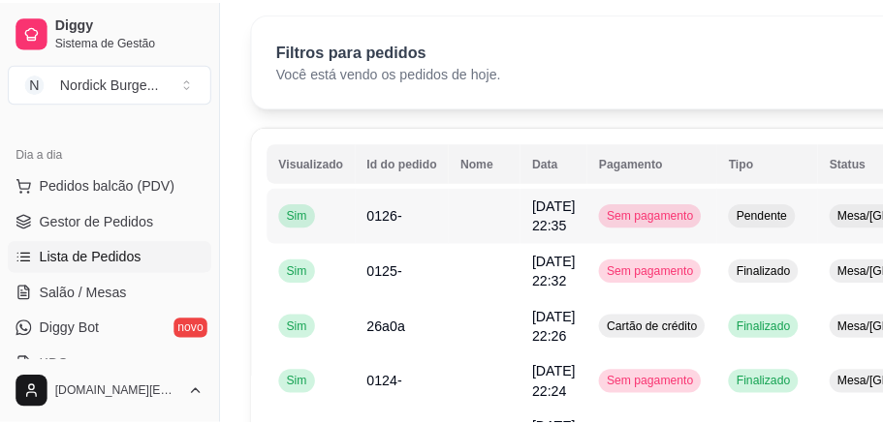
scroll to position [129, 0]
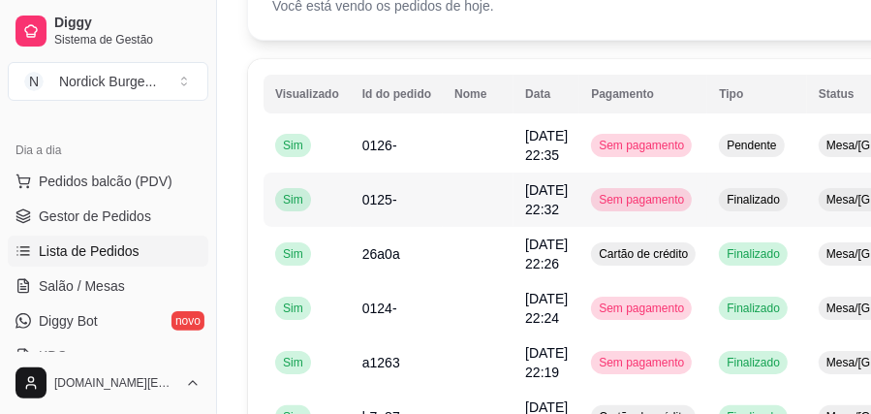
click at [417, 210] on td "0125-" at bounding box center [397, 199] width 92 height 54
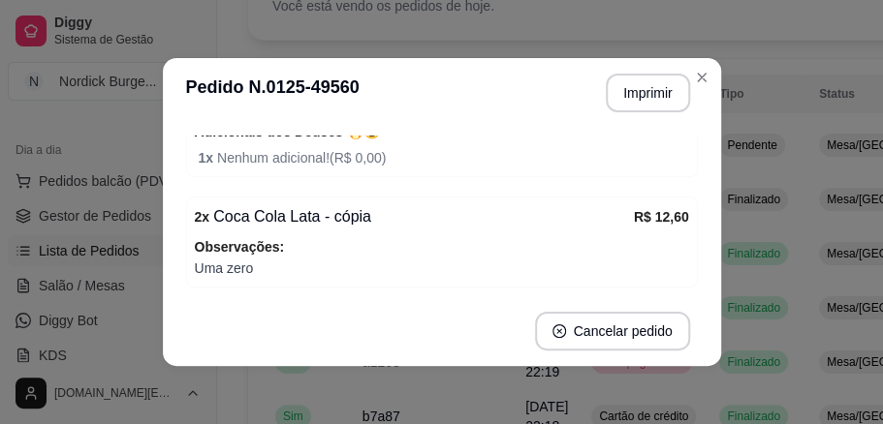
scroll to position [459, 0]
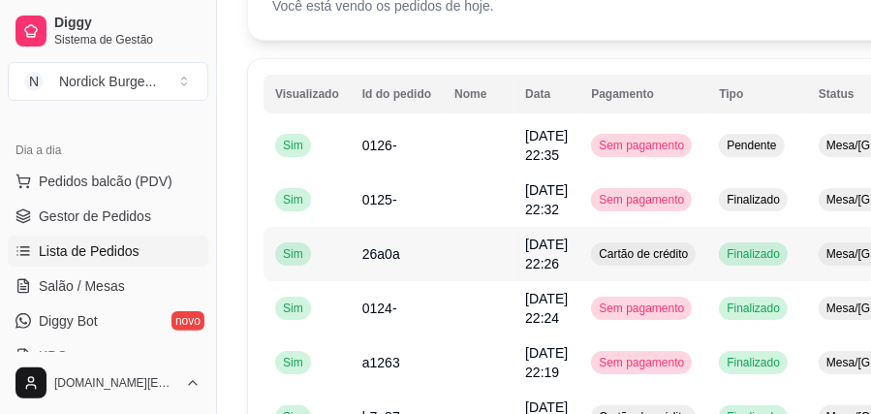
click at [444, 267] on td at bounding box center [478, 254] width 71 height 54
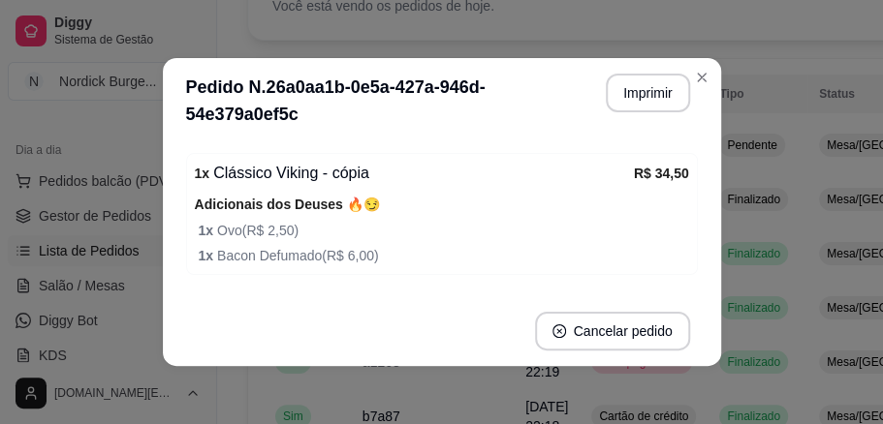
scroll to position [388, 0]
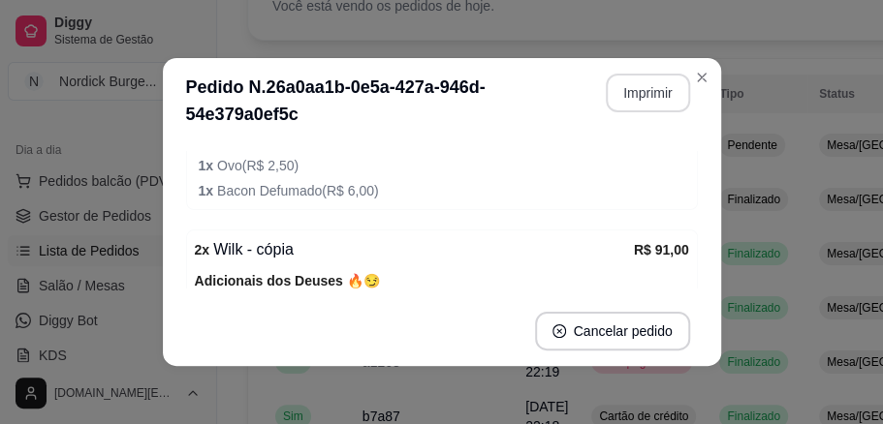
click at [634, 100] on button "Imprimir" at bounding box center [648, 93] width 84 height 39
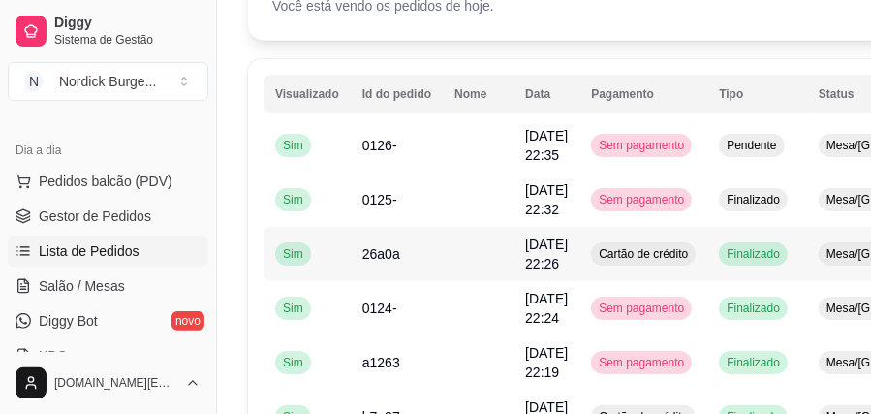
scroll to position [64, 0]
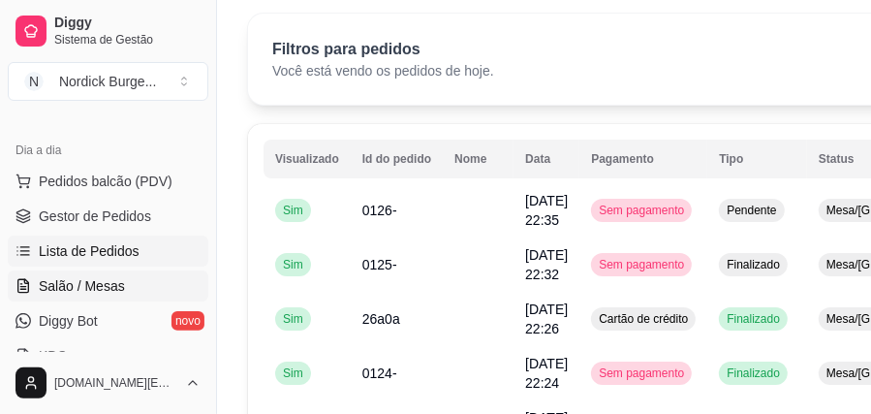
click at [95, 282] on span "Salão / Mesas" at bounding box center [82, 285] width 86 height 19
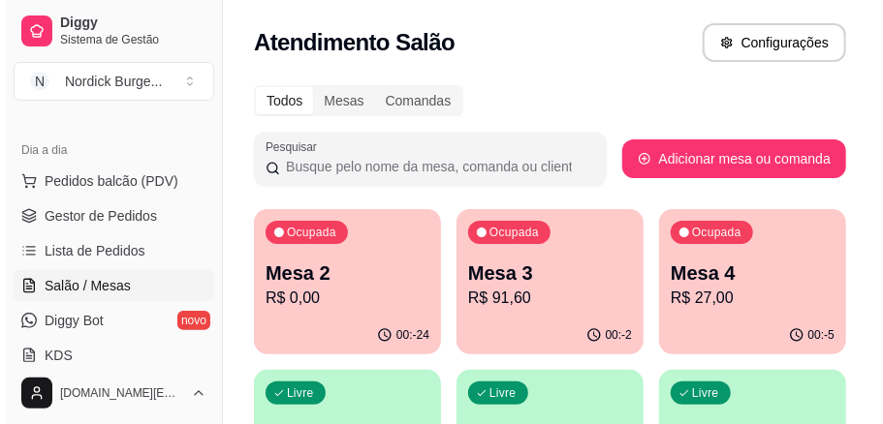
scroll to position [64, 0]
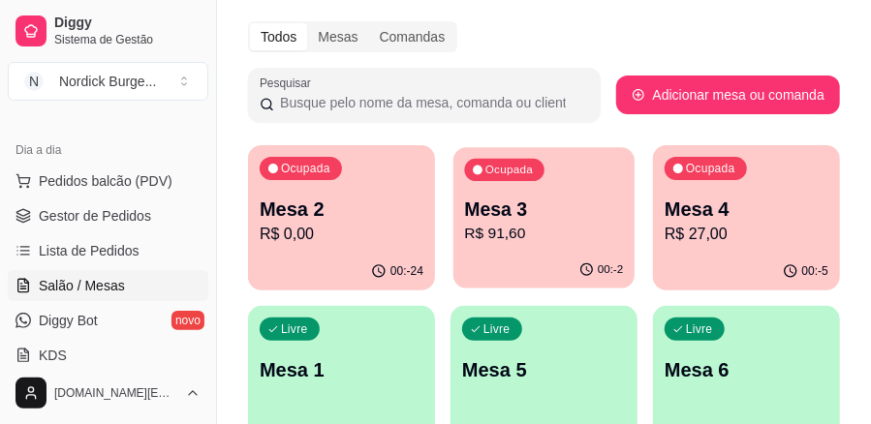
click at [537, 229] on p "R$ 91,60" at bounding box center [544, 234] width 159 height 22
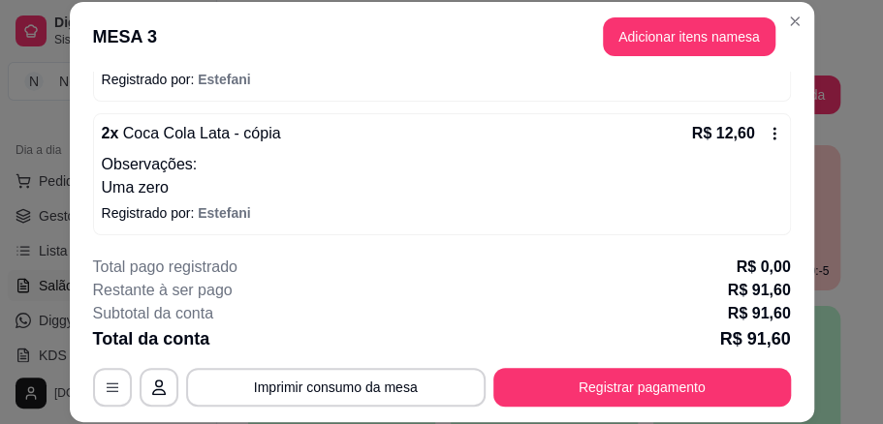
scroll to position [60, 0]
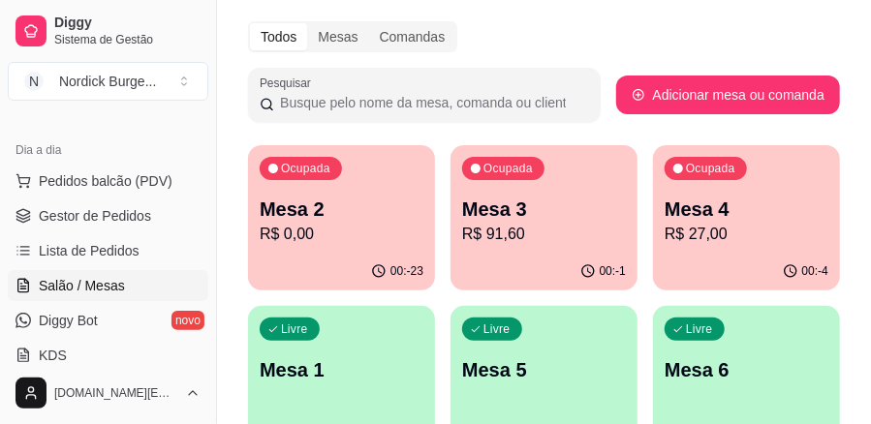
click at [609, 212] on p "Mesa 3" at bounding box center [544, 209] width 164 height 27
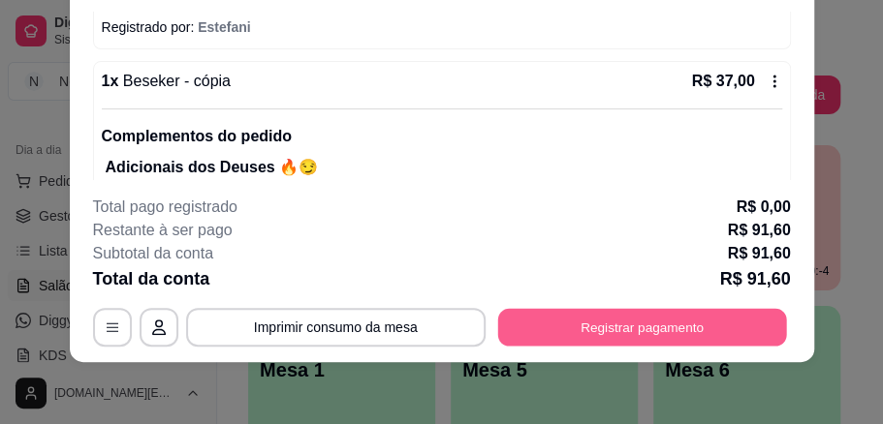
click at [694, 333] on button "Registrar pagamento" at bounding box center [641, 327] width 289 height 38
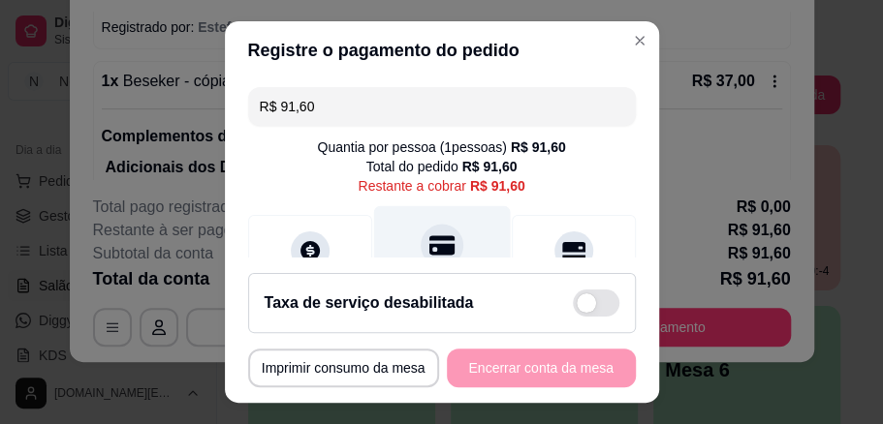
scroll to position [129, 0]
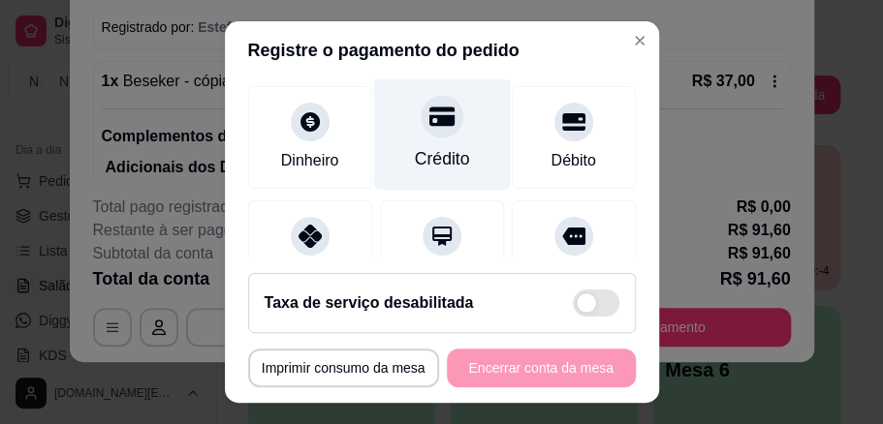
click at [422, 134] on div at bounding box center [442, 116] width 43 height 43
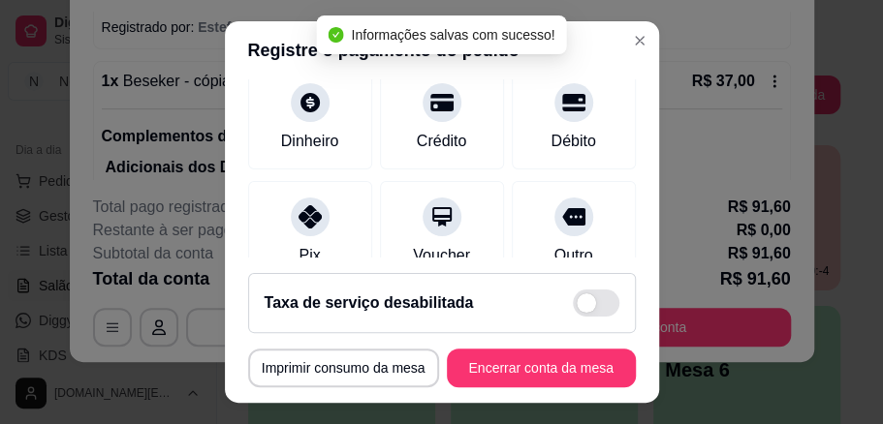
type input "R$ 0,00"
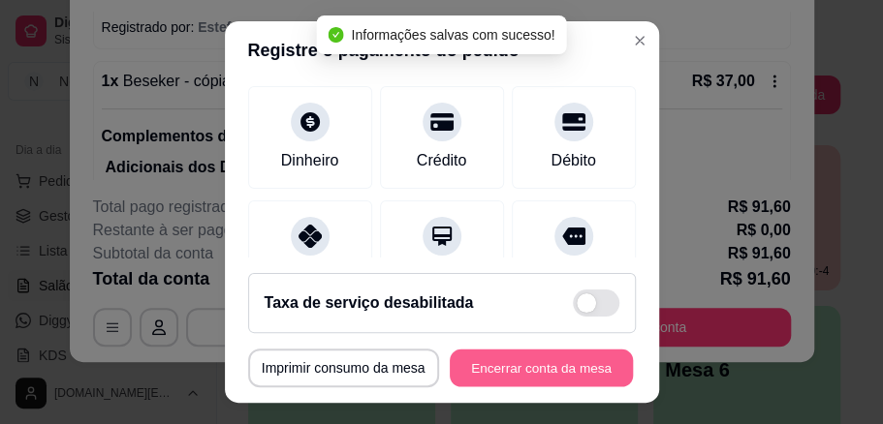
click at [556, 372] on button "Encerrar conta da mesa" at bounding box center [541, 369] width 183 height 38
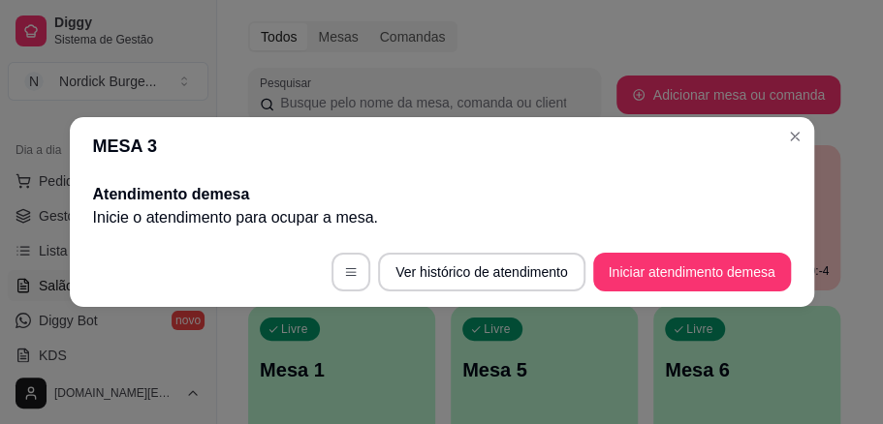
scroll to position [0, 0]
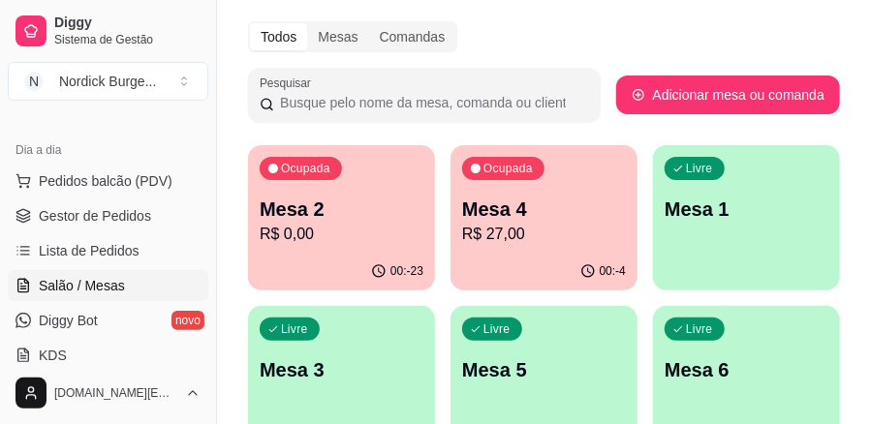
click at [397, 221] on div "Mesa 2 R$ 0,00" at bounding box center [342, 221] width 164 height 50
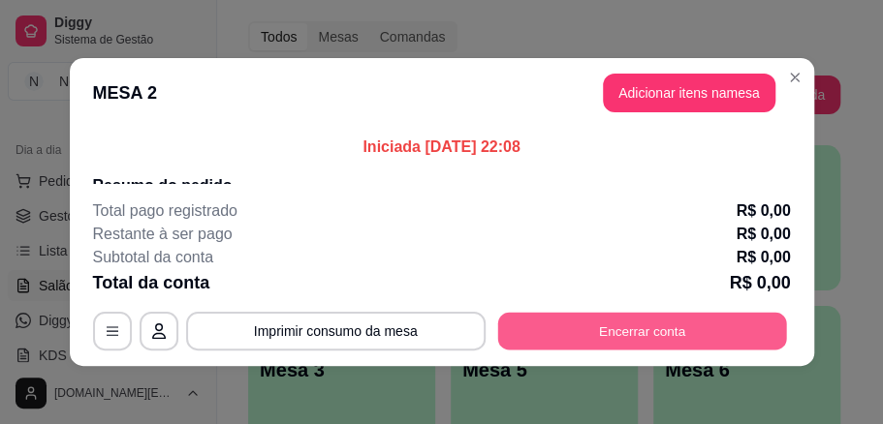
click at [671, 317] on button "Encerrar conta" at bounding box center [641, 332] width 289 height 38
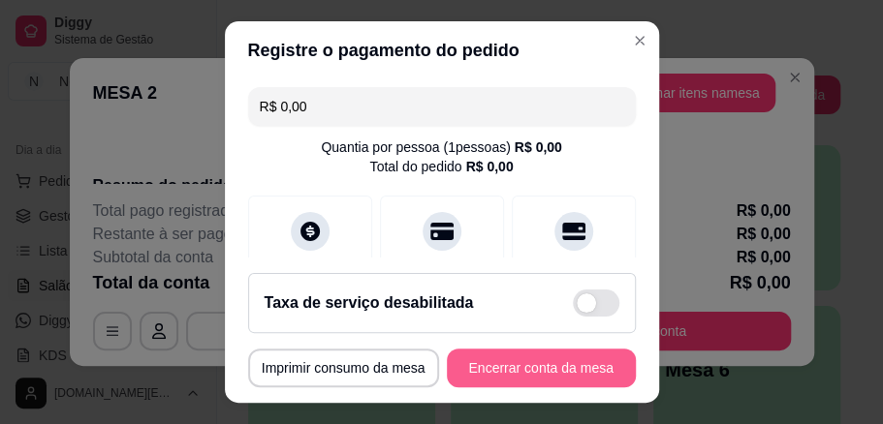
click at [578, 359] on button "Encerrar conta da mesa" at bounding box center [541, 368] width 189 height 39
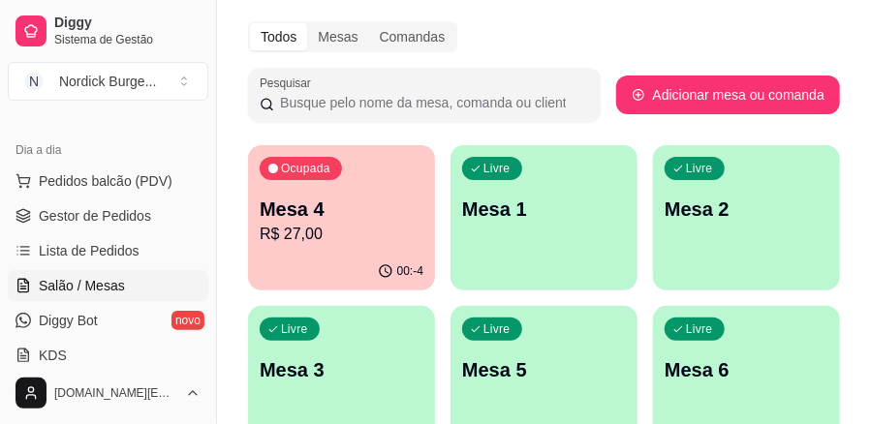
click at [308, 264] on div "00:-4" at bounding box center [341, 272] width 187 height 38
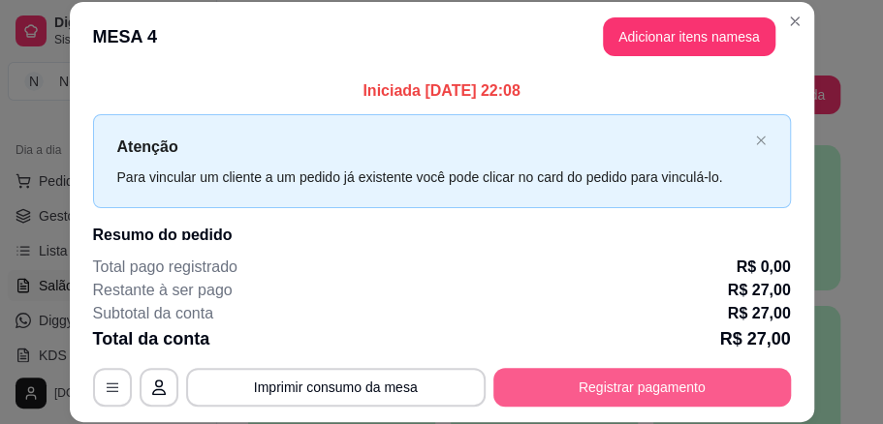
click at [627, 391] on button "Registrar pagamento" at bounding box center [641, 387] width 297 height 39
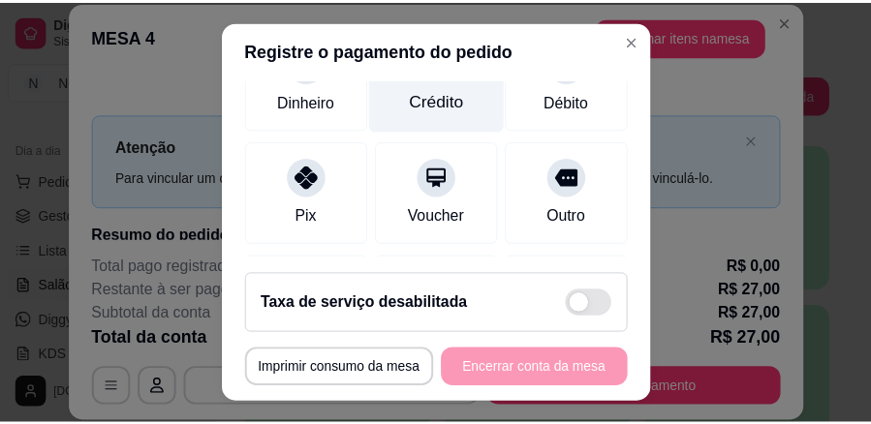
scroll to position [58, 0]
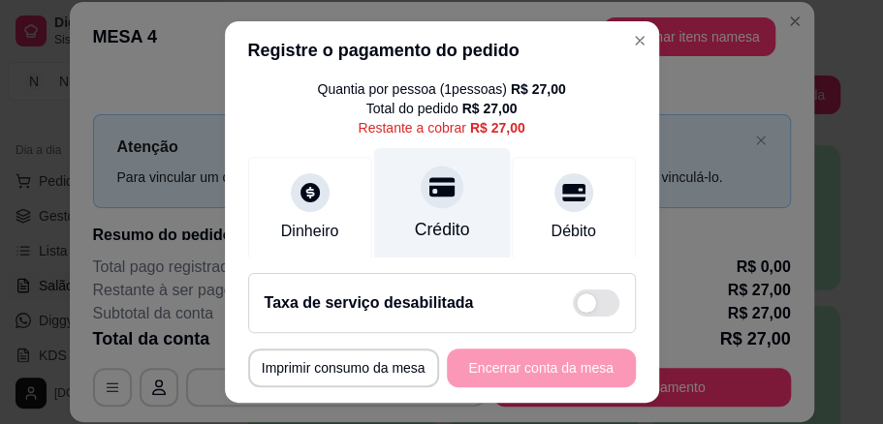
click at [411, 208] on div "Crédito" at bounding box center [441, 204] width 137 height 113
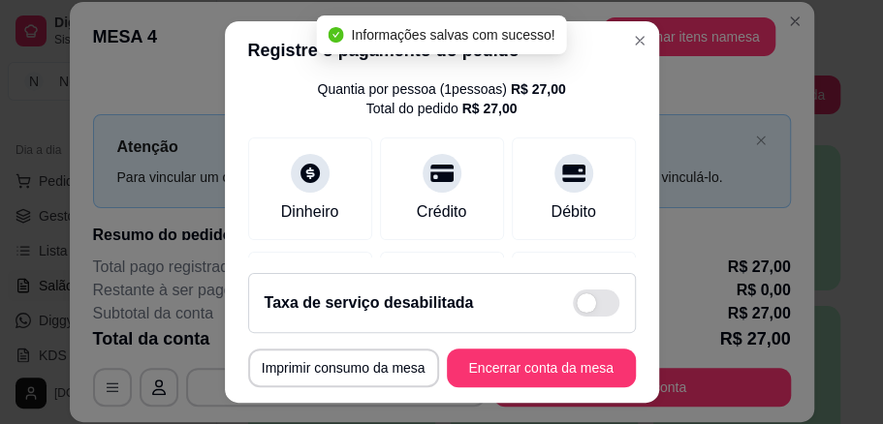
type input "R$ 0,00"
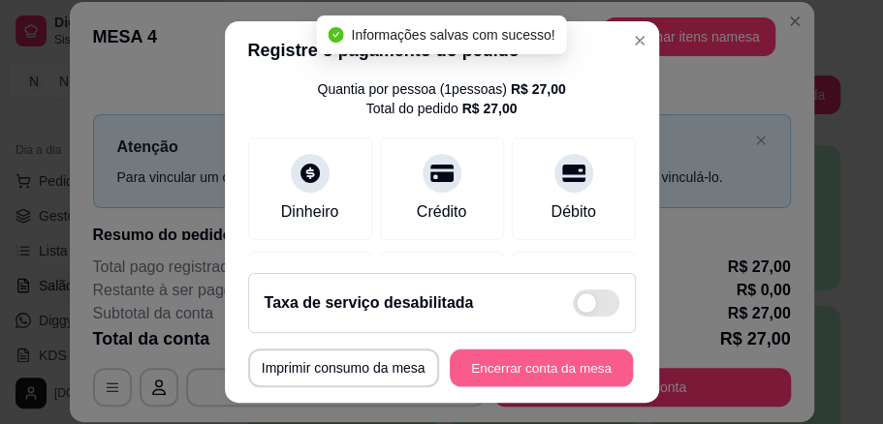
click at [511, 359] on button "Encerrar conta da mesa" at bounding box center [541, 369] width 183 height 38
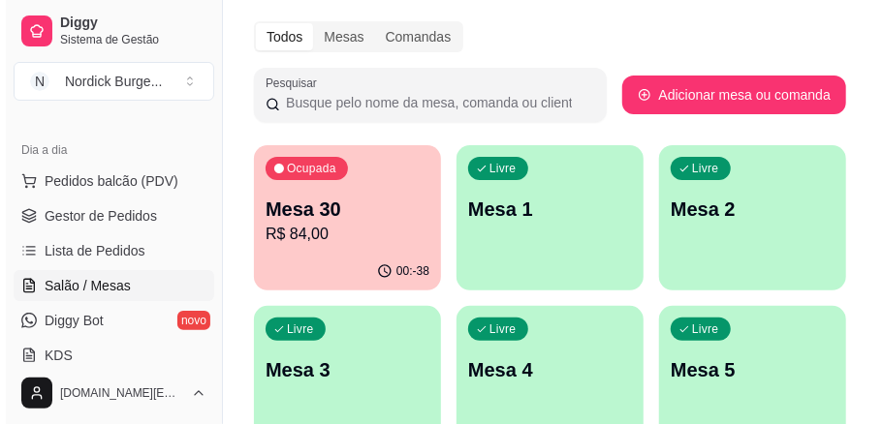
scroll to position [194, 0]
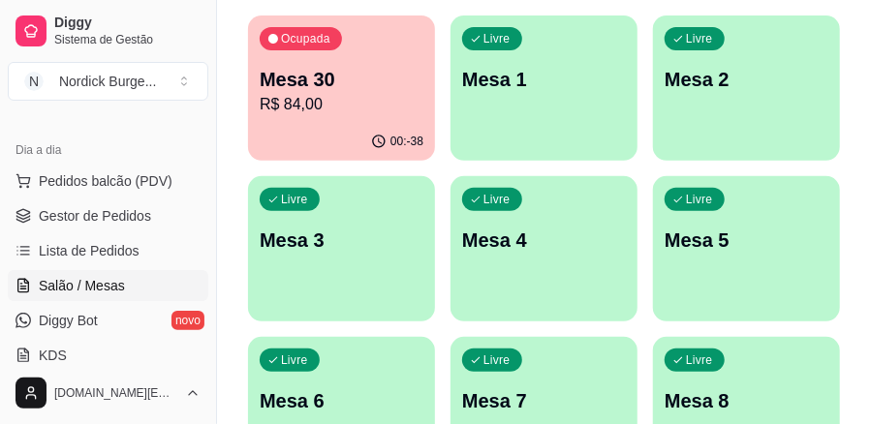
click at [384, 107] on p "R$ 84,00" at bounding box center [342, 104] width 164 height 23
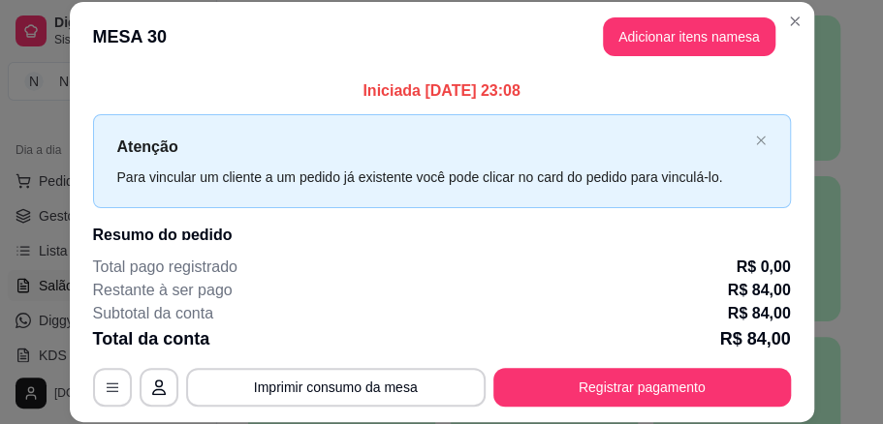
scroll to position [129, 0]
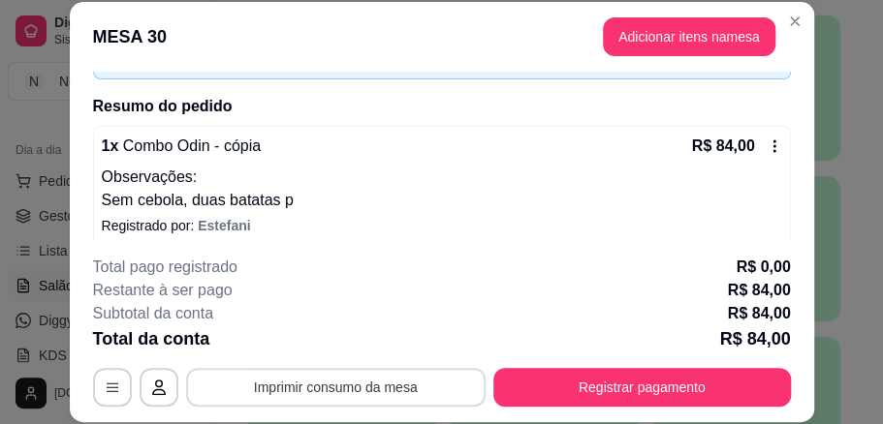
click at [316, 387] on button "Imprimir consumo da mesa" at bounding box center [335, 387] width 299 height 39
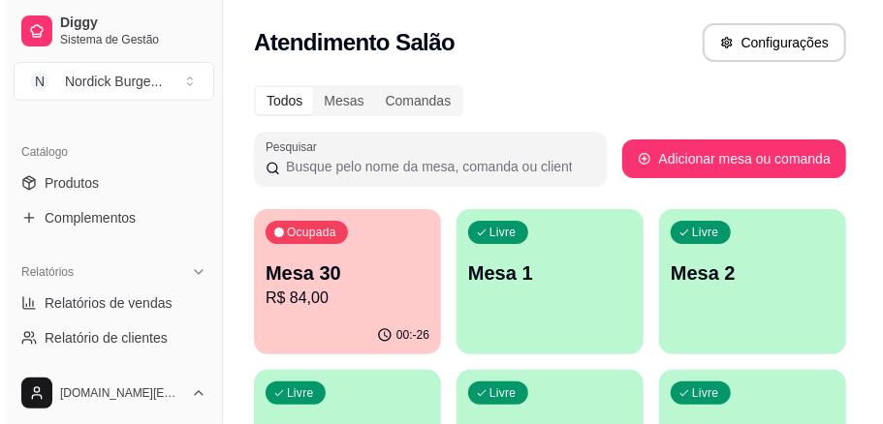
scroll to position [258, 0]
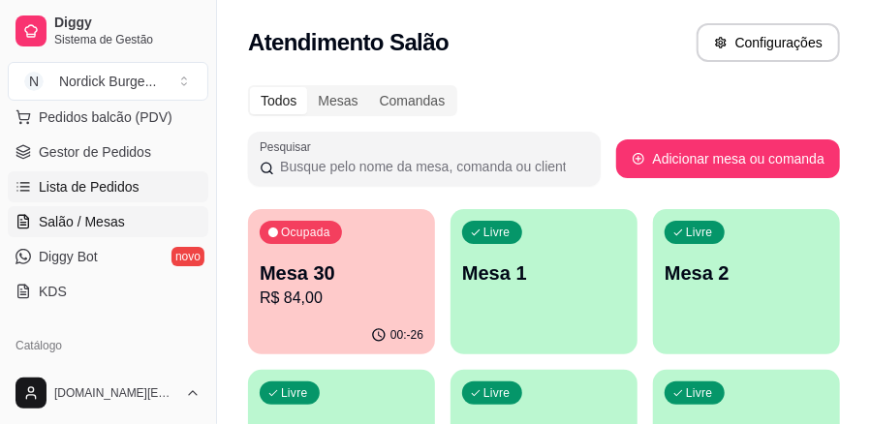
click at [76, 180] on span "Lista de Pedidos" at bounding box center [89, 186] width 101 height 19
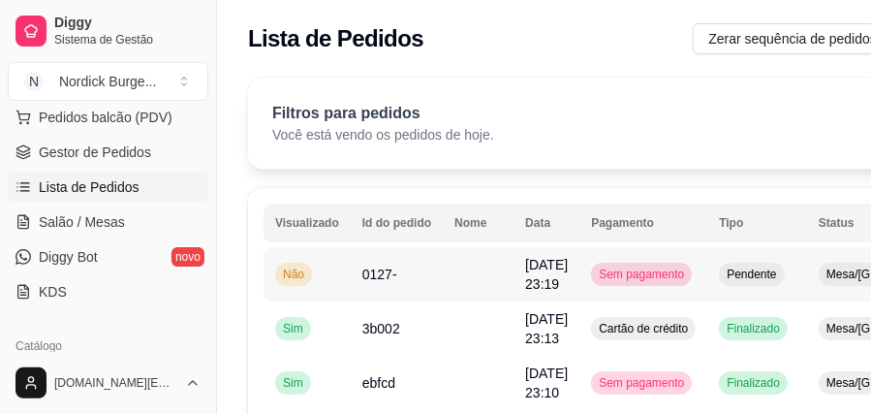
click at [475, 272] on td at bounding box center [478, 274] width 71 height 54
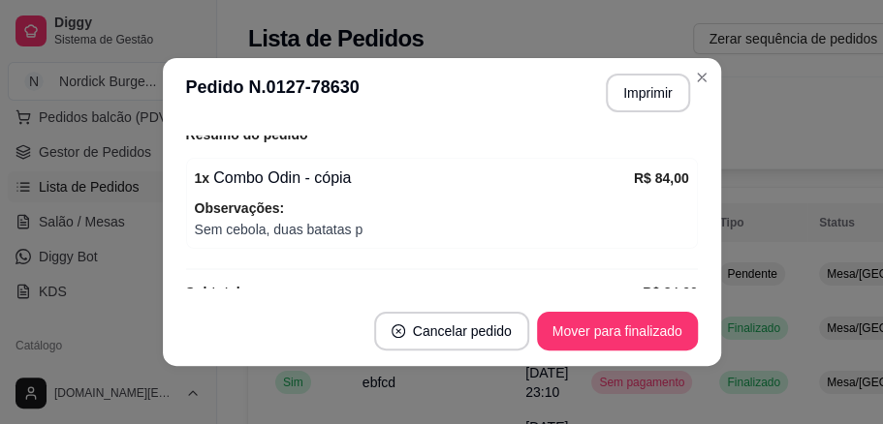
scroll to position [291, 0]
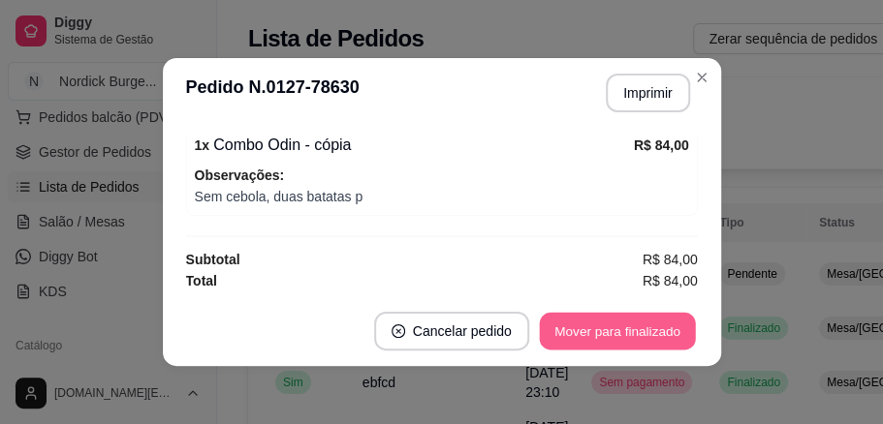
click at [572, 330] on button "Mover para finalizado" at bounding box center [617, 332] width 156 height 38
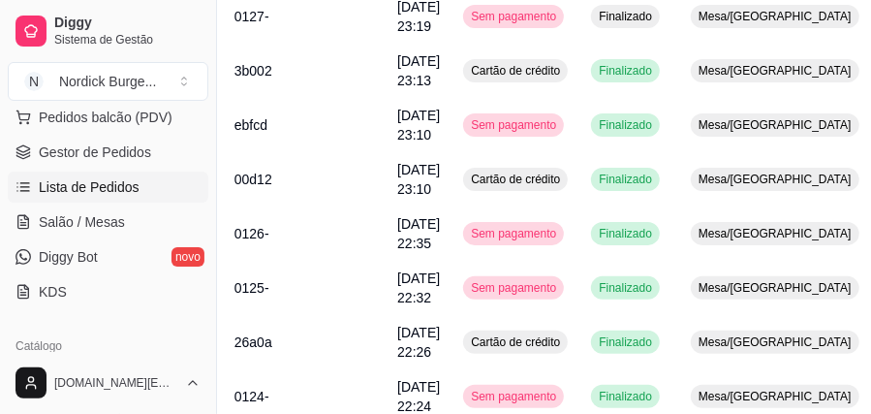
scroll to position [0, 128]
